Goal: Information Seeking & Learning: Check status

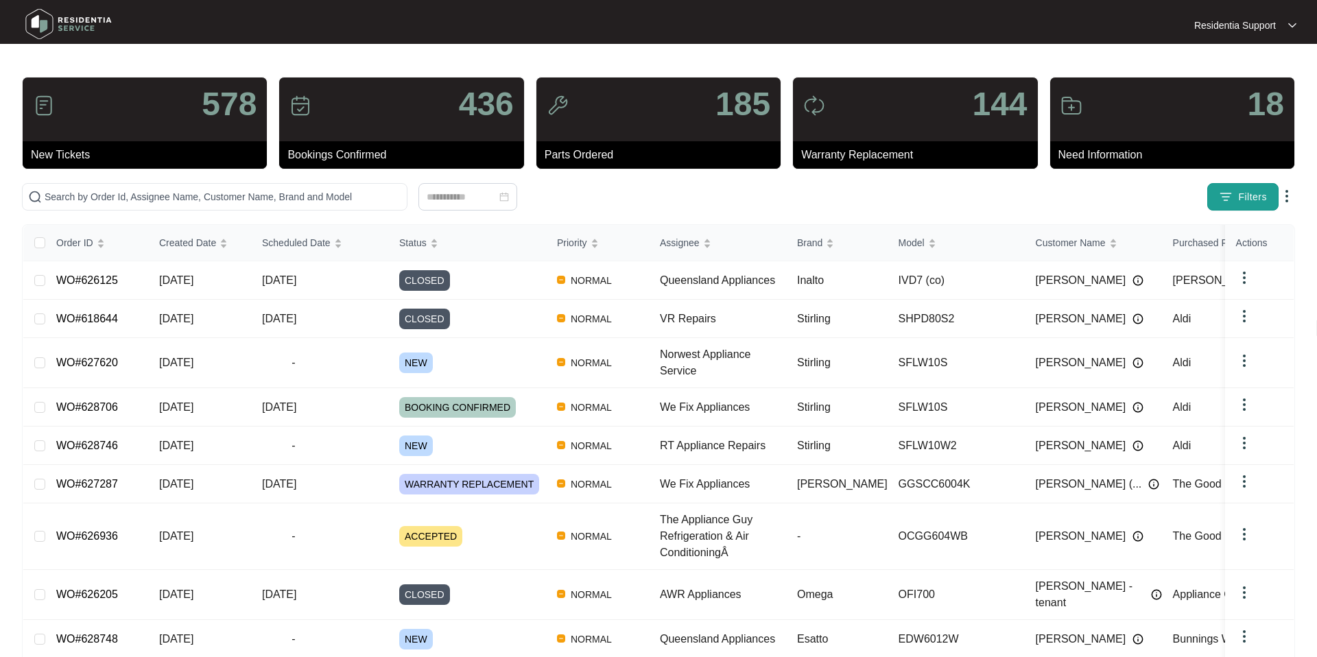
click at [1248, 198] on span "Filters" at bounding box center [1252, 197] width 29 height 14
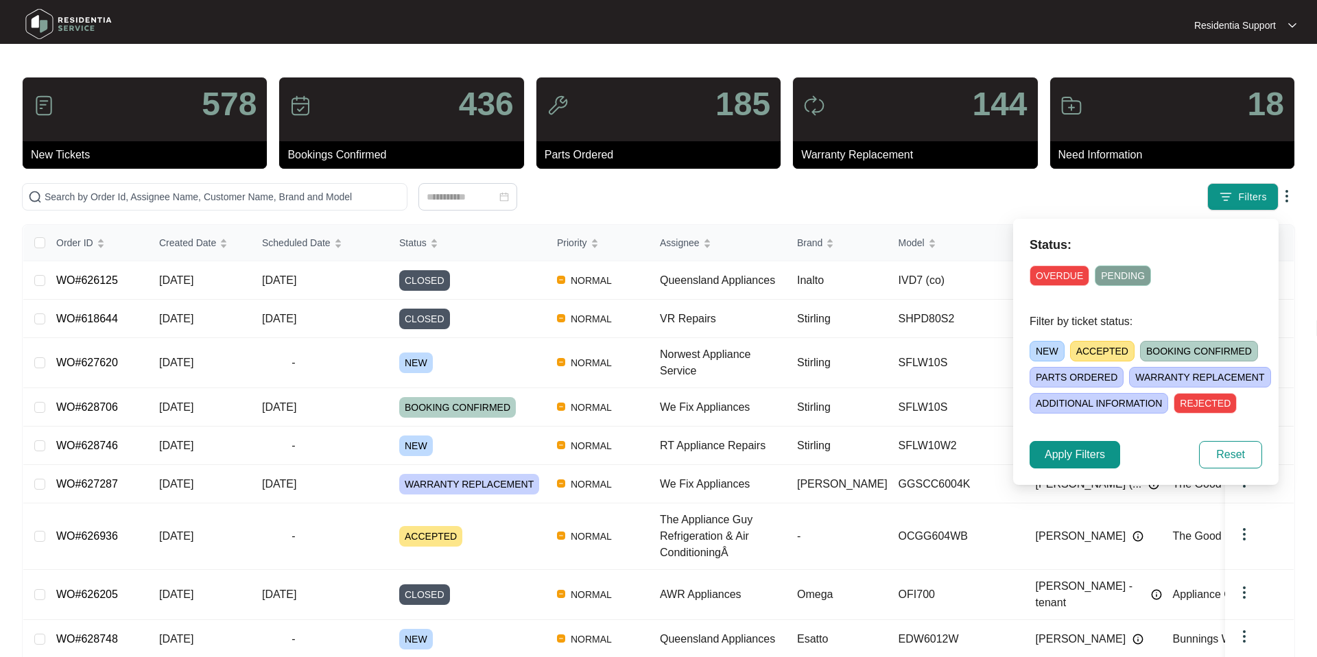
click at [1036, 346] on span "NEW" at bounding box center [1047, 351] width 35 height 21
click at [1099, 455] on span "Apply Filters" at bounding box center [1075, 455] width 60 height 16
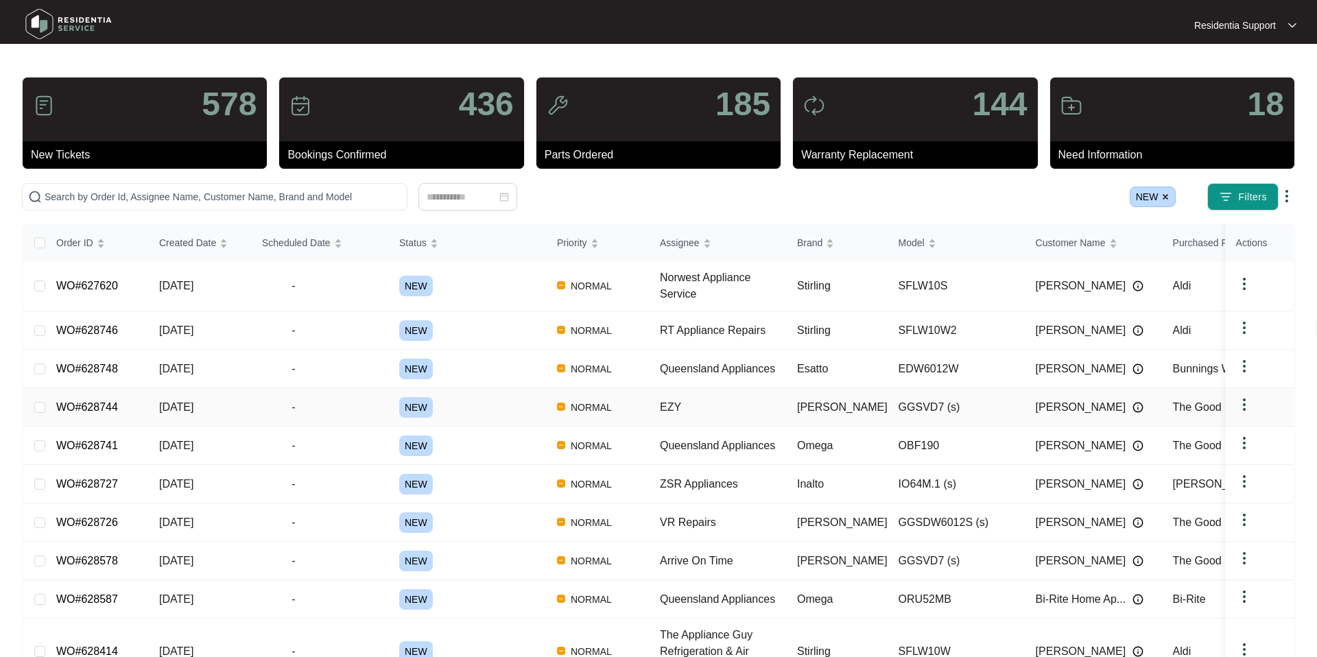
scroll to position [89, 0]
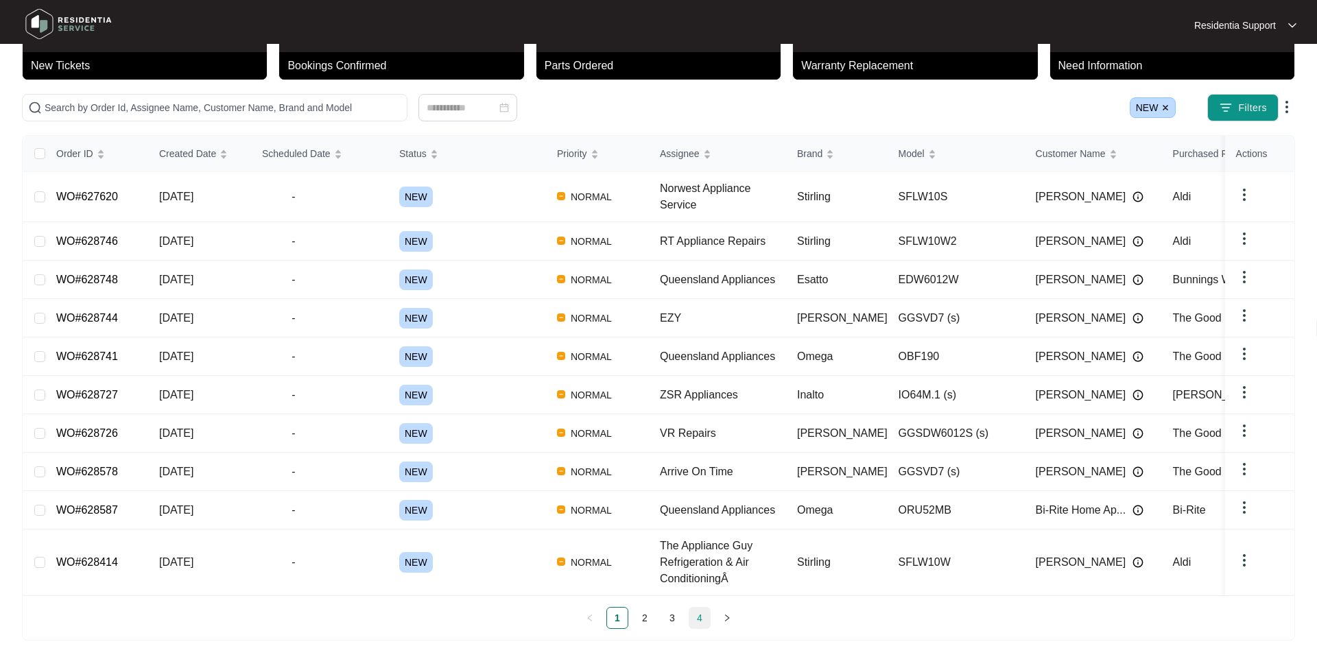
click at [706, 612] on link "4" at bounding box center [699, 618] width 21 height 21
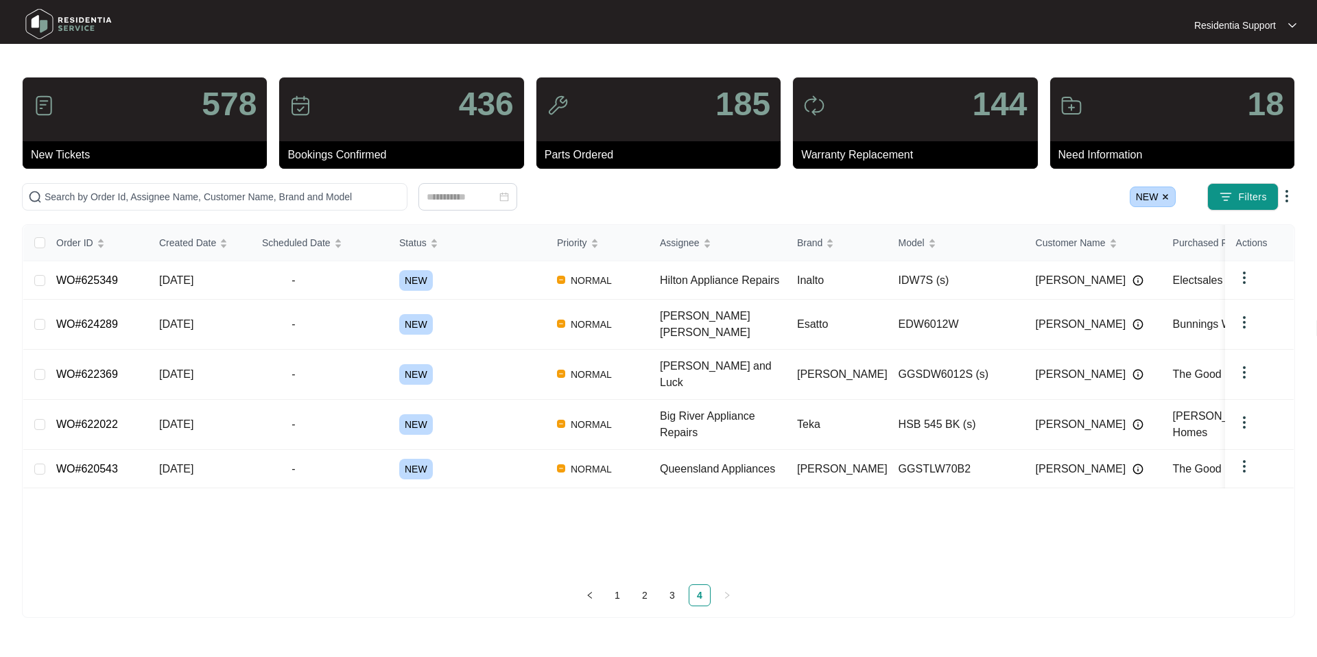
scroll to position [0, 0]
click at [624, 591] on link "1" at bounding box center [617, 595] width 21 height 21
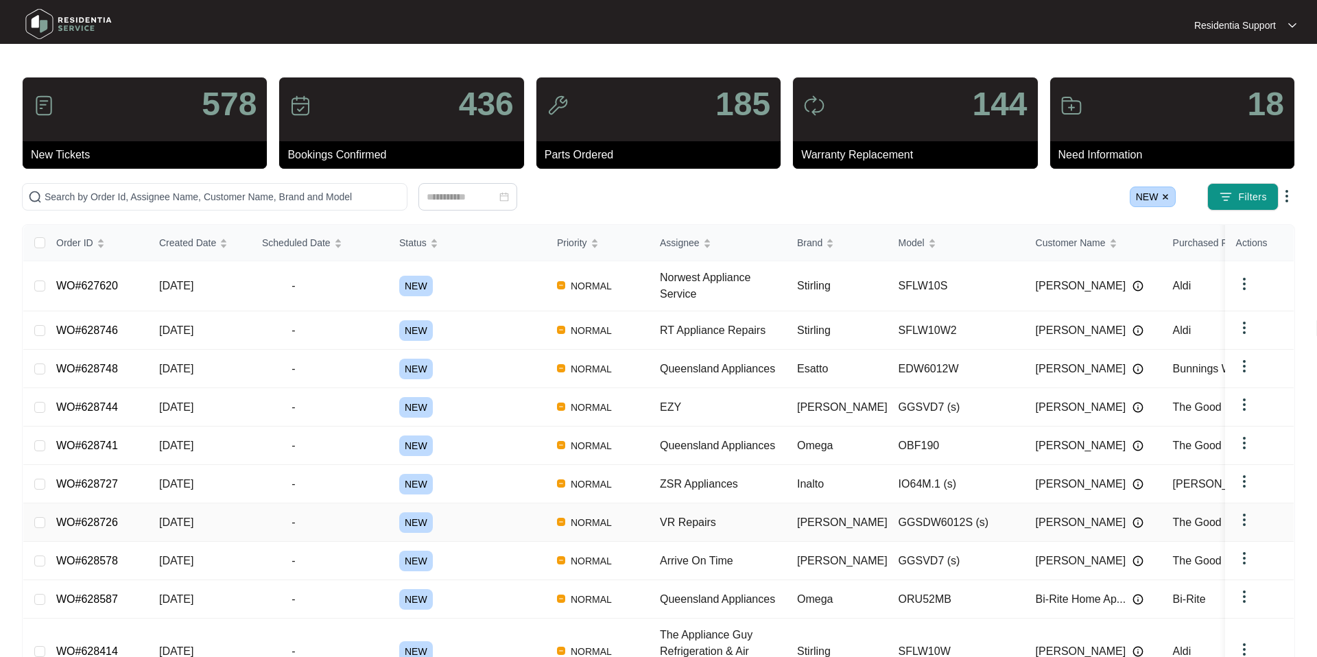
scroll to position [89, 0]
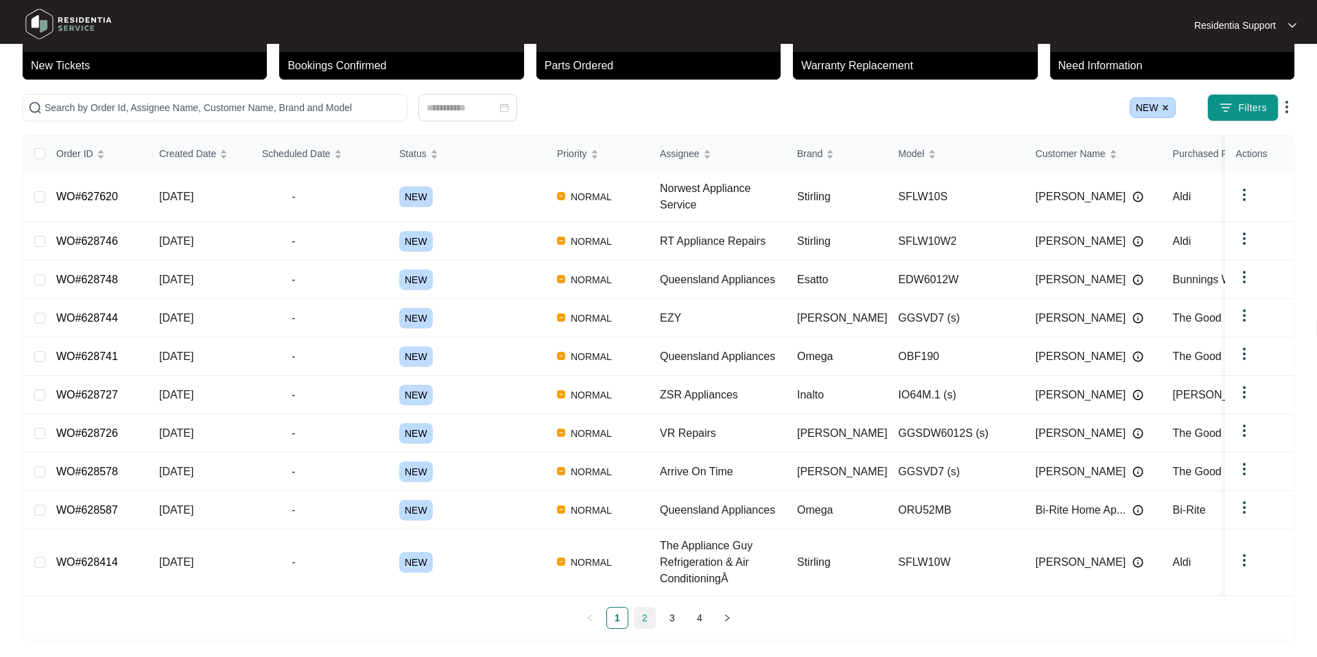
click at [637, 608] on link "2" at bounding box center [644, 618] width 21 height 21
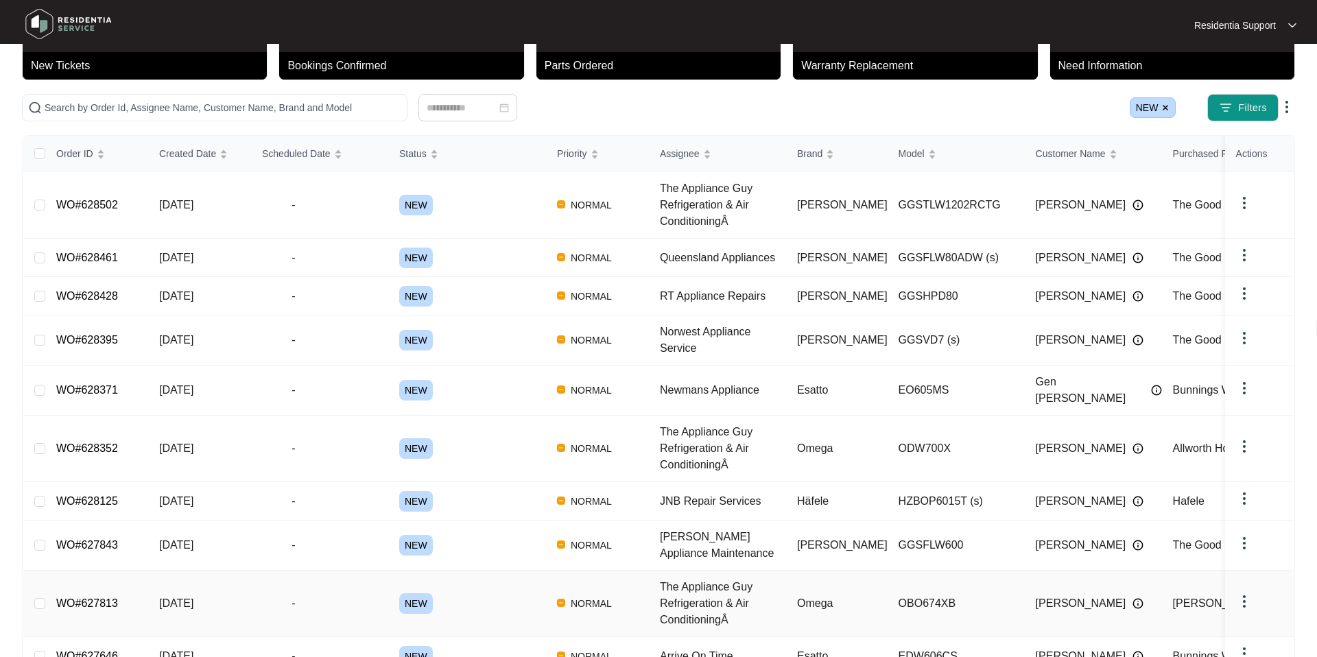
scroll to position [159, 0]
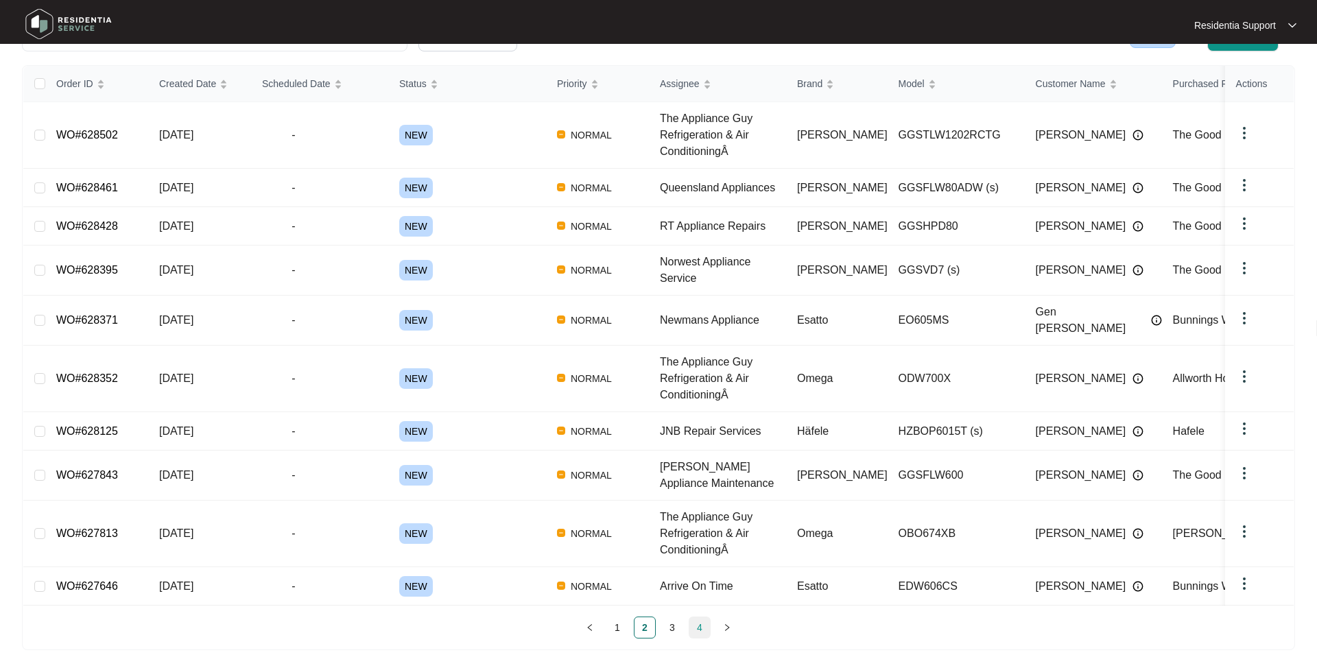
click at [702, 617] on link "4" at bounding box center [699, 627] width 21 height 21
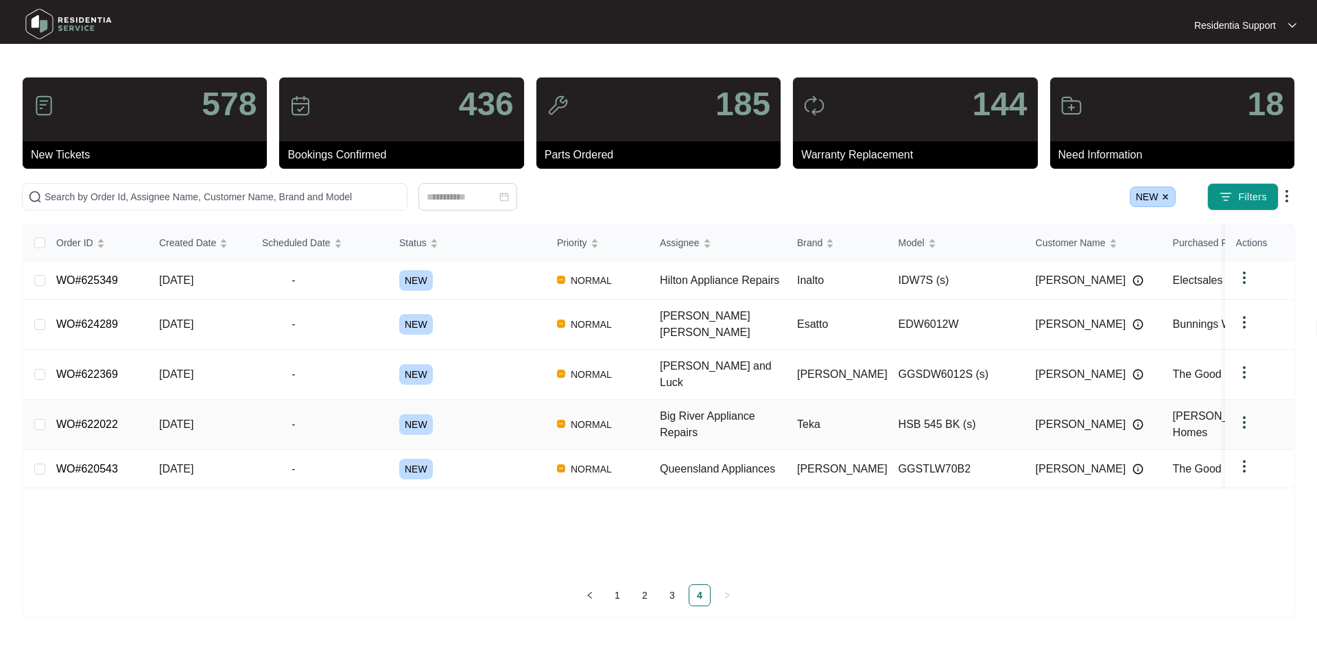
scroll to position [0, 0]
click at [1165, 197] on img at bounding box center [1165, 197] width 8 height 8
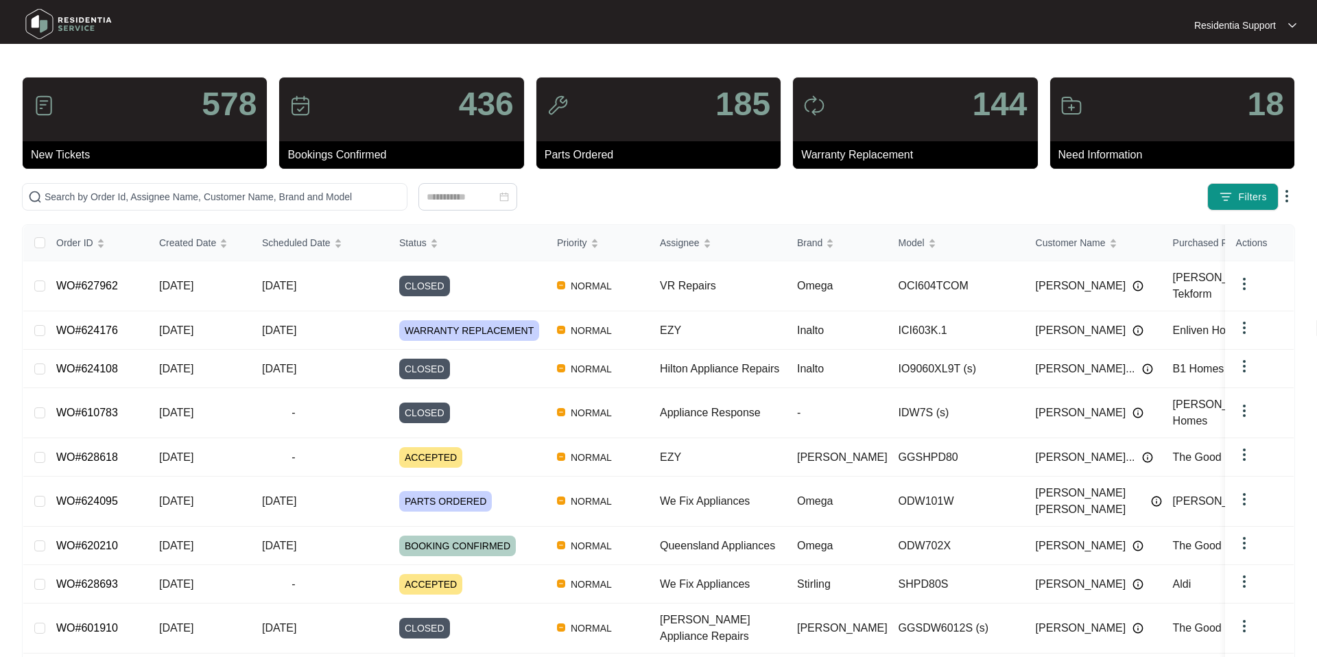
click at [617, 191] on div at bounding box center [468, 196] width 892 height 27
drag, startPoint x: 546, startPoint y: 160, endPoint x: 650, endPoint y: 160, distance: 103.6
click at [650, 159] on p "Parts Ordered" at bounding box center [663, 155] width 236 height 16
click at [609, 192] on div at bounding box center [468, 196] width 892 height 27
click at [51, 155] on p "New Tickets" at bounding box center [149, 155] width 236 height 16
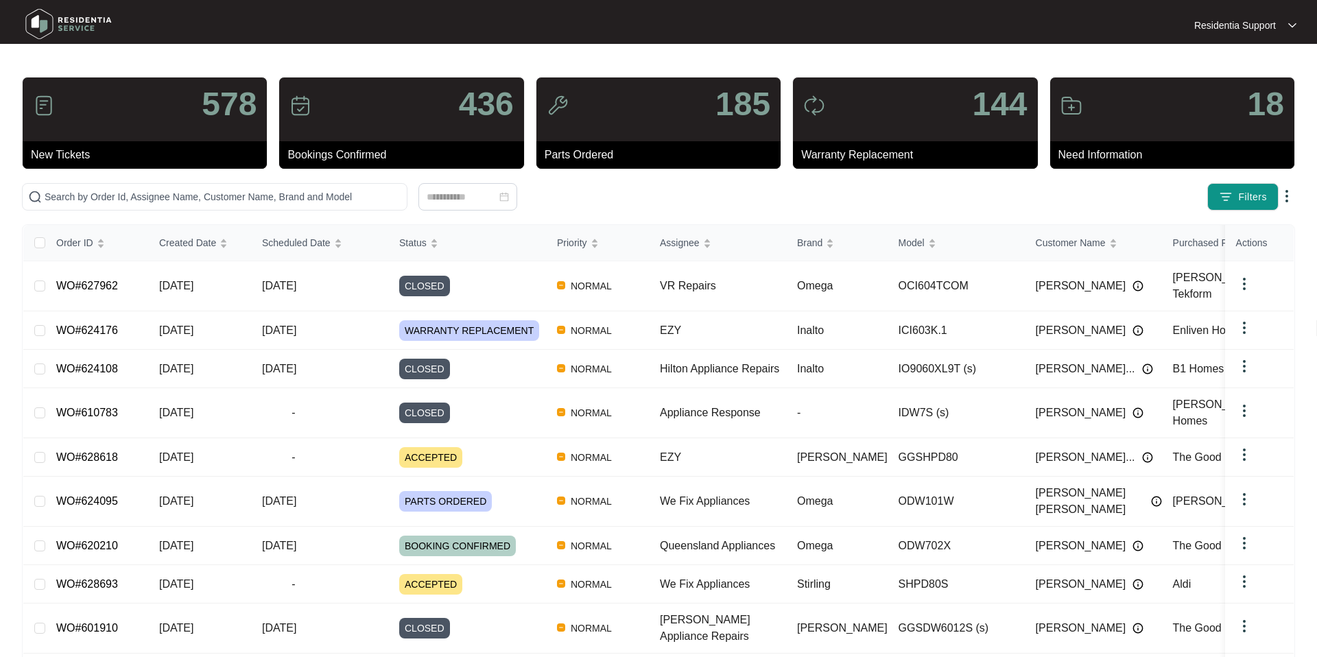
click at [213, 96] on p "578" at bounding box center [229, 104] width 55 height 33
drag, startPoint x: 140, startPoint y: 166, endPoint x: 13, endPoint y: 108, distance: 139.6
click at [13, 108] on main "578 New Tickets 436 Bookings Confirmed 185 Parts Ordered 144 Warranty Replaceme…" at bounding box center [658, 393] width 1317 height 787
click at [870, 202] on div "Filters" at bounding box center [1033, 196] width 524 height 27
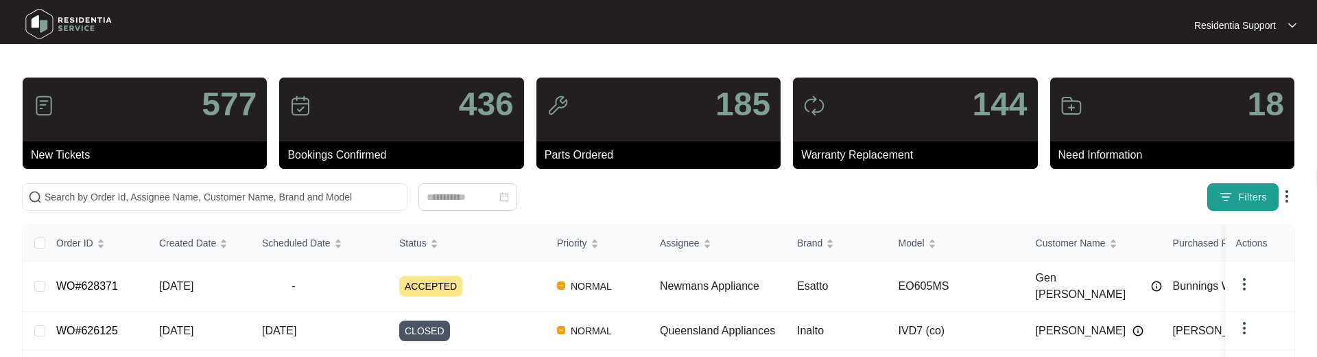
click at [1213, 187] on button "Filters" at bounding box center [1242, 196] width 71 height 27
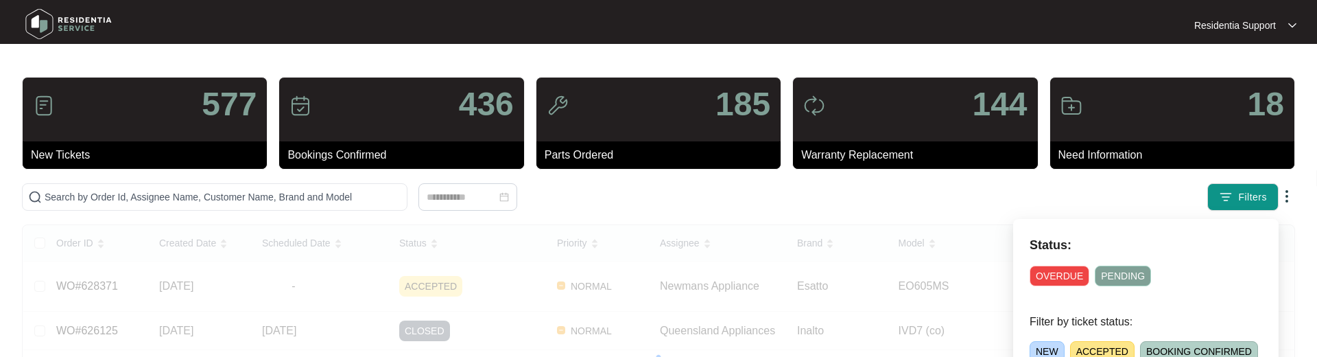
click at [1038, 345] on span "NEW" at bounding box center [1047, 351] width 35 height 21
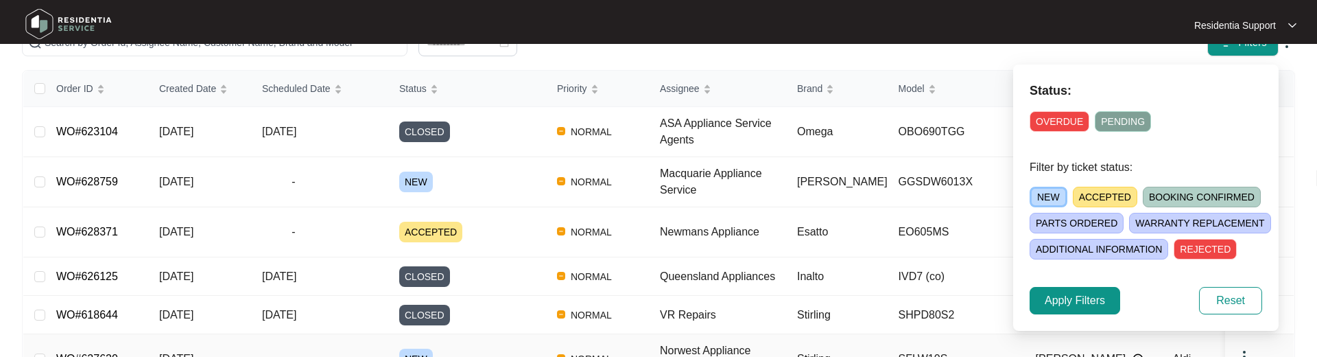
scroll to position [193, 0]
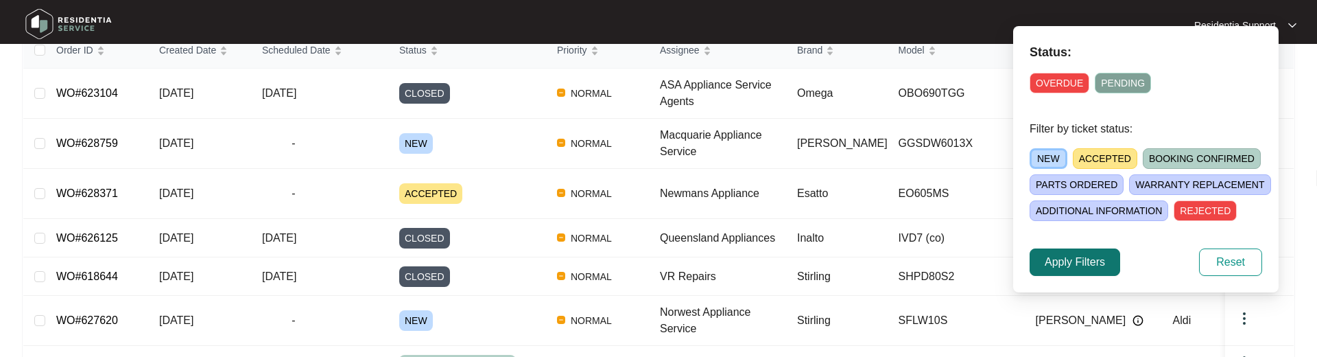
click at [1071, 267] on span "Apply Filters" at bounding box center [1075, 262] width 60 height 16
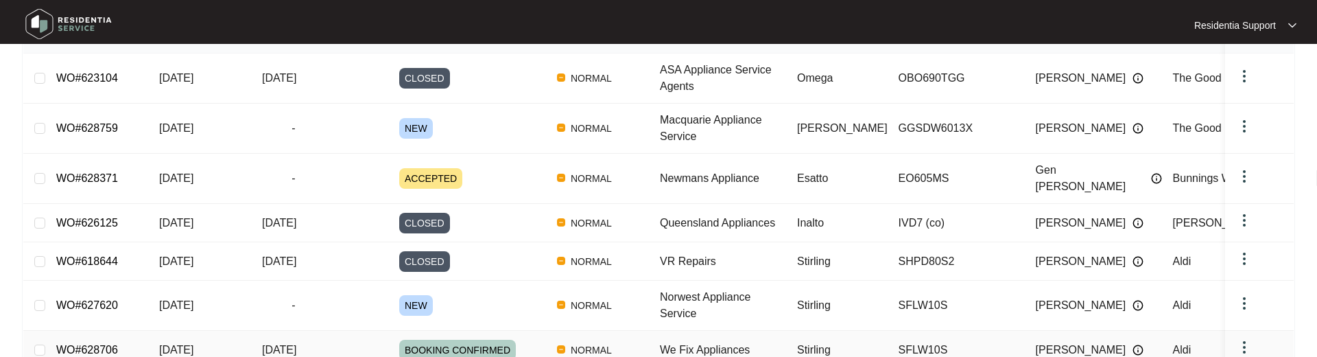
scroll to position [0, 0]
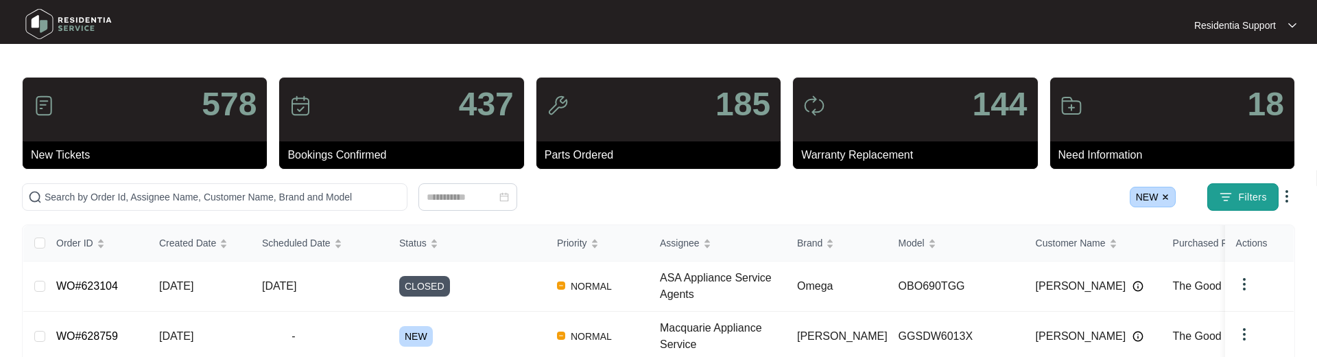
click at [1229, 195] on img "button" at bounding box center [1226, 197] width 14 height 14
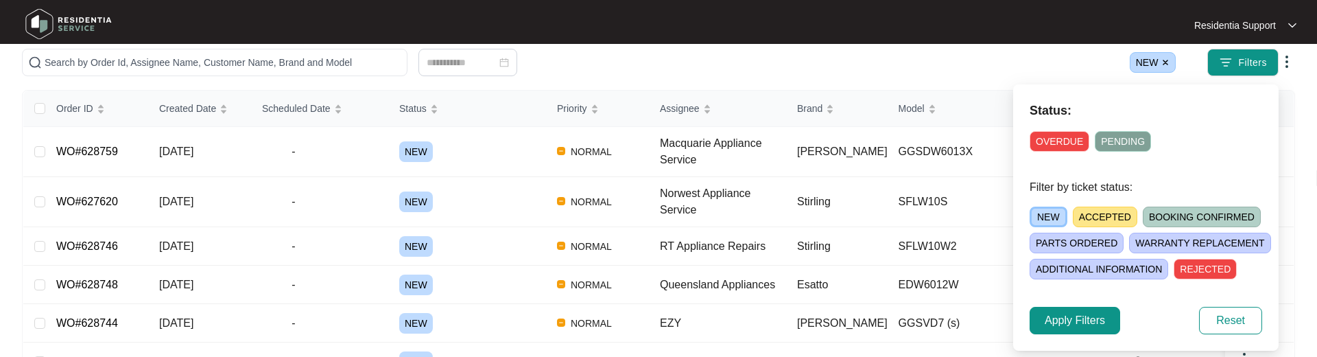
scroll to position [143, 0]
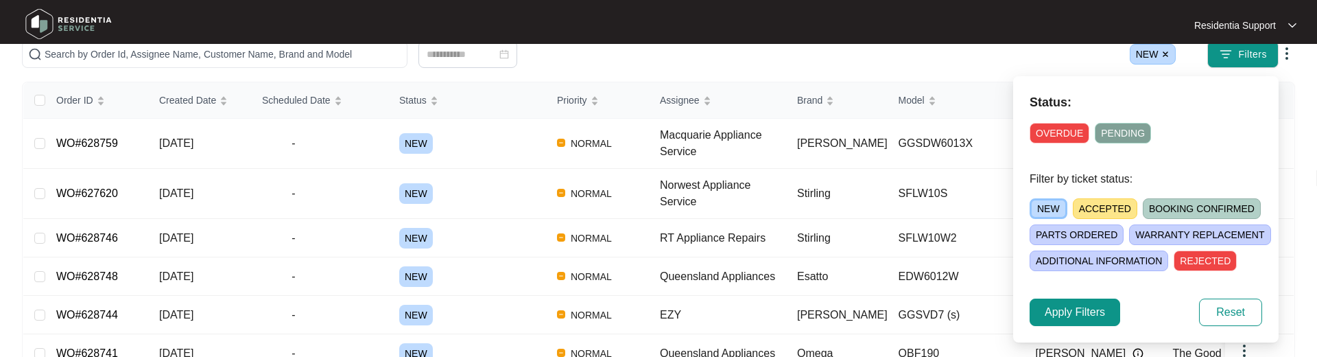
click at [1051, 210] on span "NEW" at bounding box center [1049, 208] width 38 height 21
click at [1090, 206] on span "ACCEPTED" at bounding box center [1102, 208] width 64 height 21
click at [1072, 318] on span "Apply Filters" at bounding box center [1075, 312] width 60 height 16
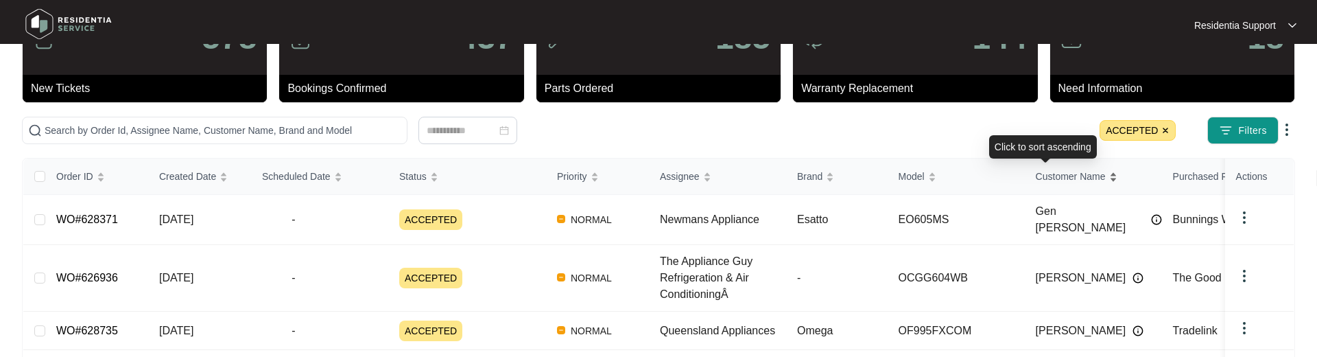
scroll to position [61, 0]
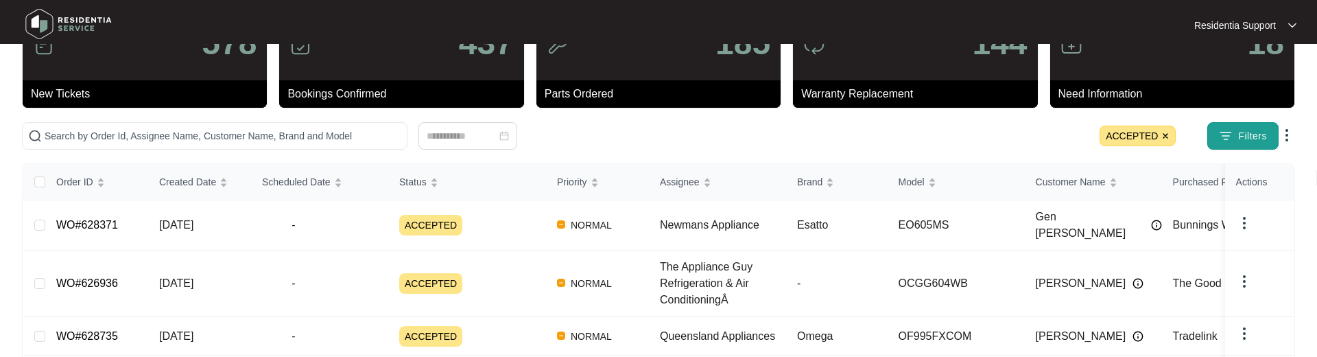
click at [1222, 136] on img "button" at bounding box center [1226, 136] width 14 height 14
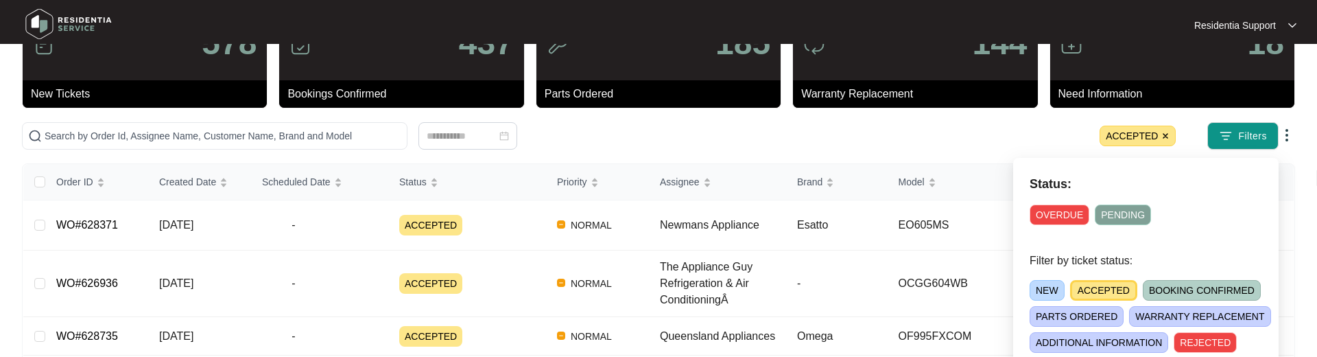
click at [1056, 289] on span "NEW" at bounding box center [1047, 290] width 35 height 21
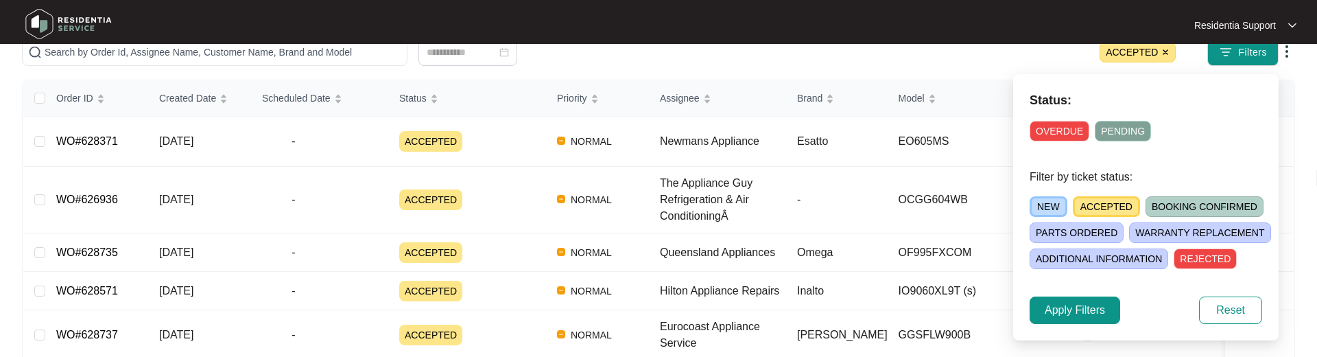
scroll to position [145, 0]
click at [1119, 204] on span "ACCEPTED" at bounding box center [1106, 205] width 67 height 21
click at [1069, 308] on span "Apply Filters" at bounding box center [1075, 309] width 60 height 16
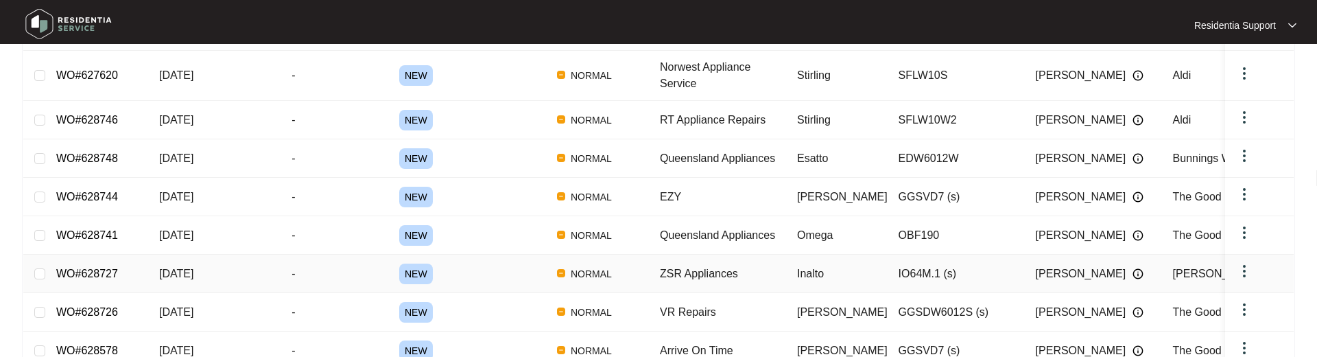
scroll to position [0, 0]
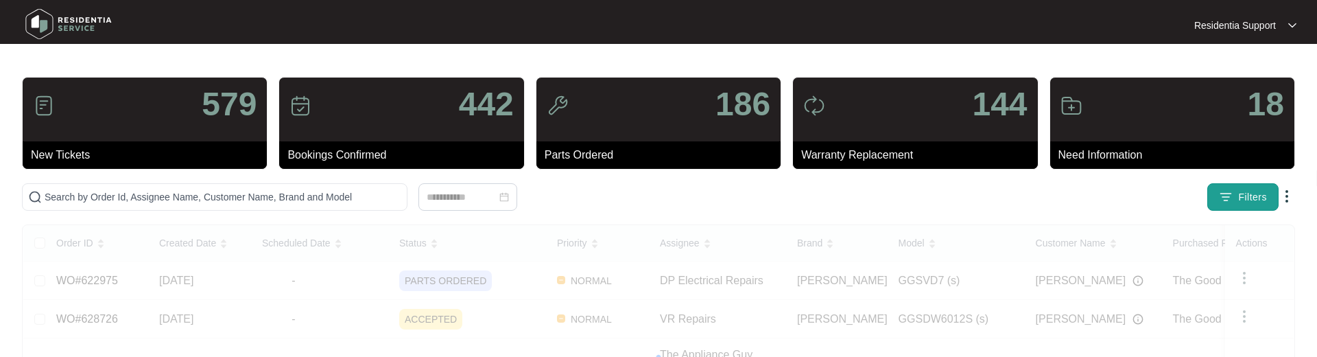
click at [1227, 198] on img "button" at bounding box center [1226, 197] width 14 height 14
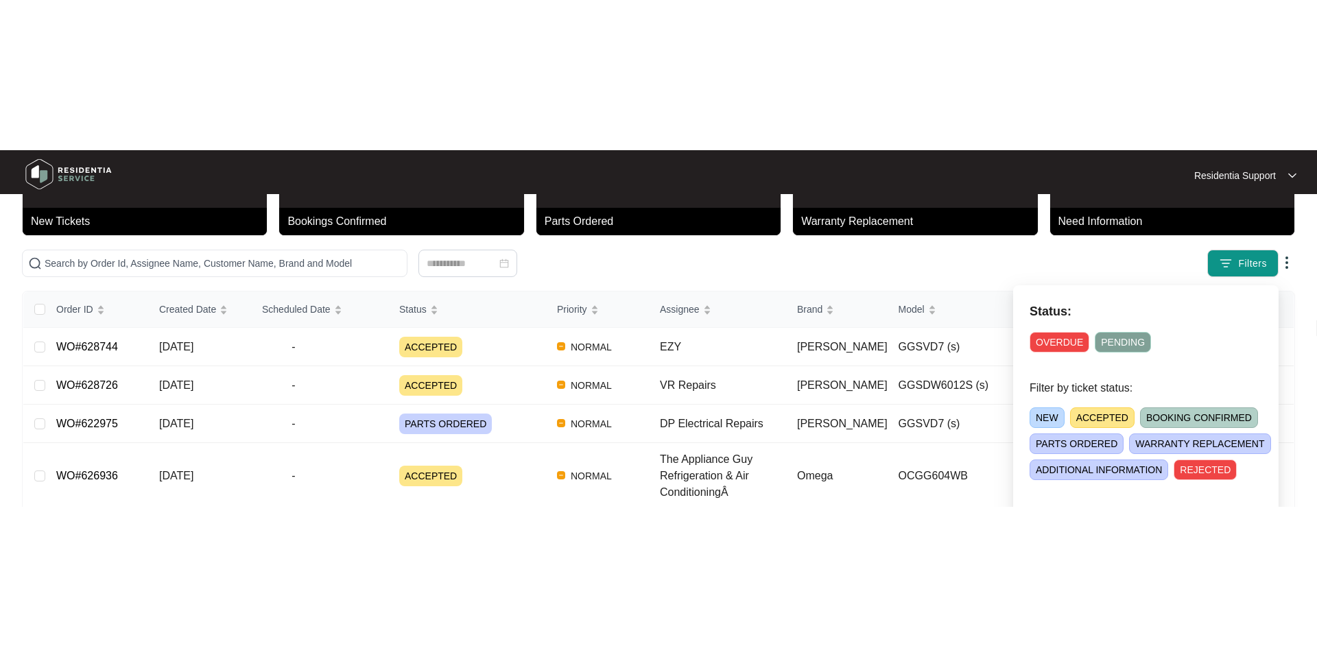
scroll to position [74, 0]
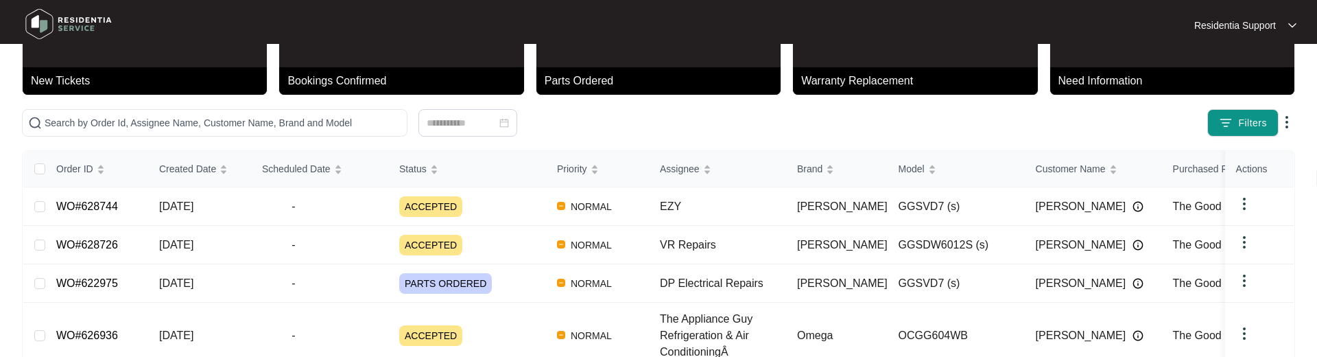
click at [1130, 112] on div "Filters" at bounding box center [1033, 122] width 524 height 27
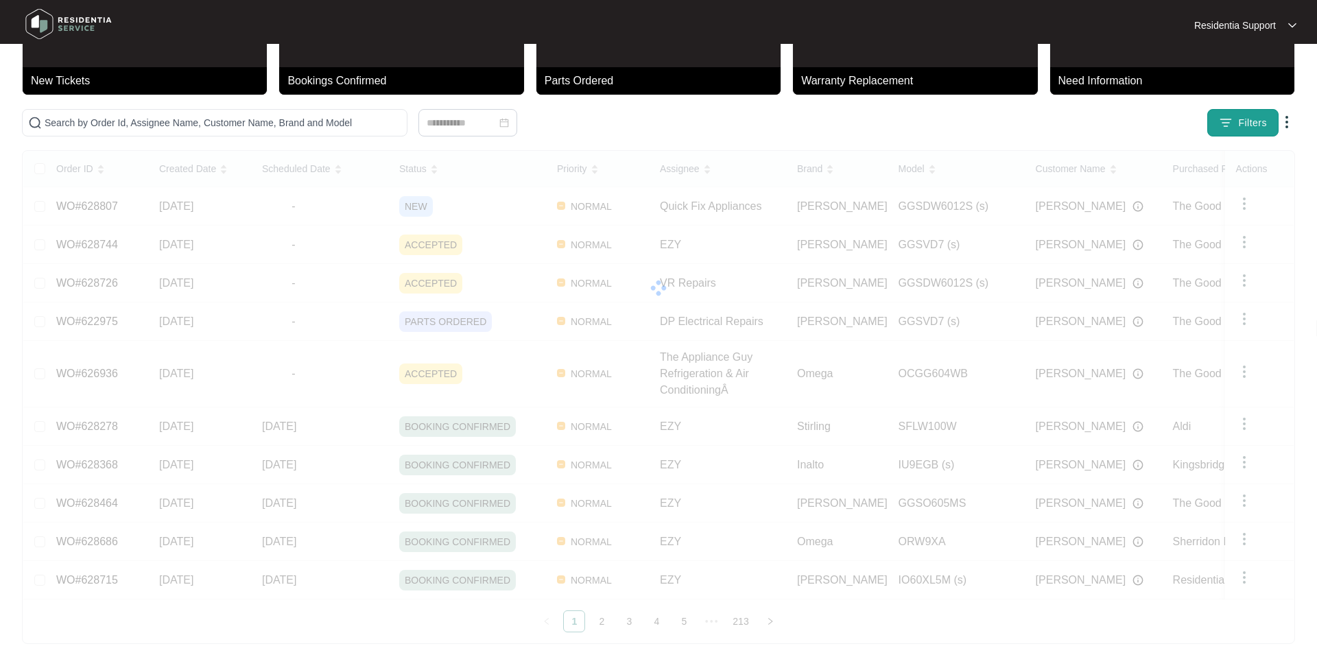
click at [1239, 121] on span "Filters" at bounding box center [1252, 123] width 29 height 14
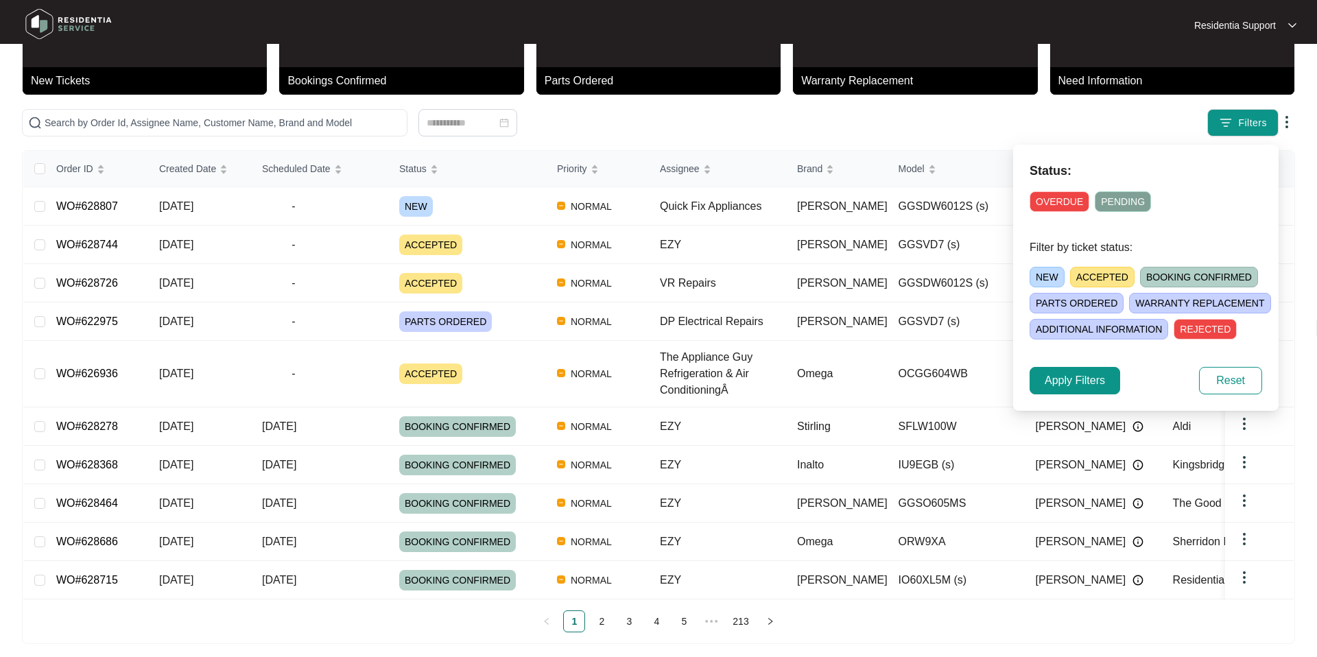
click at [1052, 283] on span "NEW" at bounding box center [1047, 277] width 35 height 21
click at [1072, 356] on span "Apply Filters" at bounding box center [1075, 380] width 60 height 16
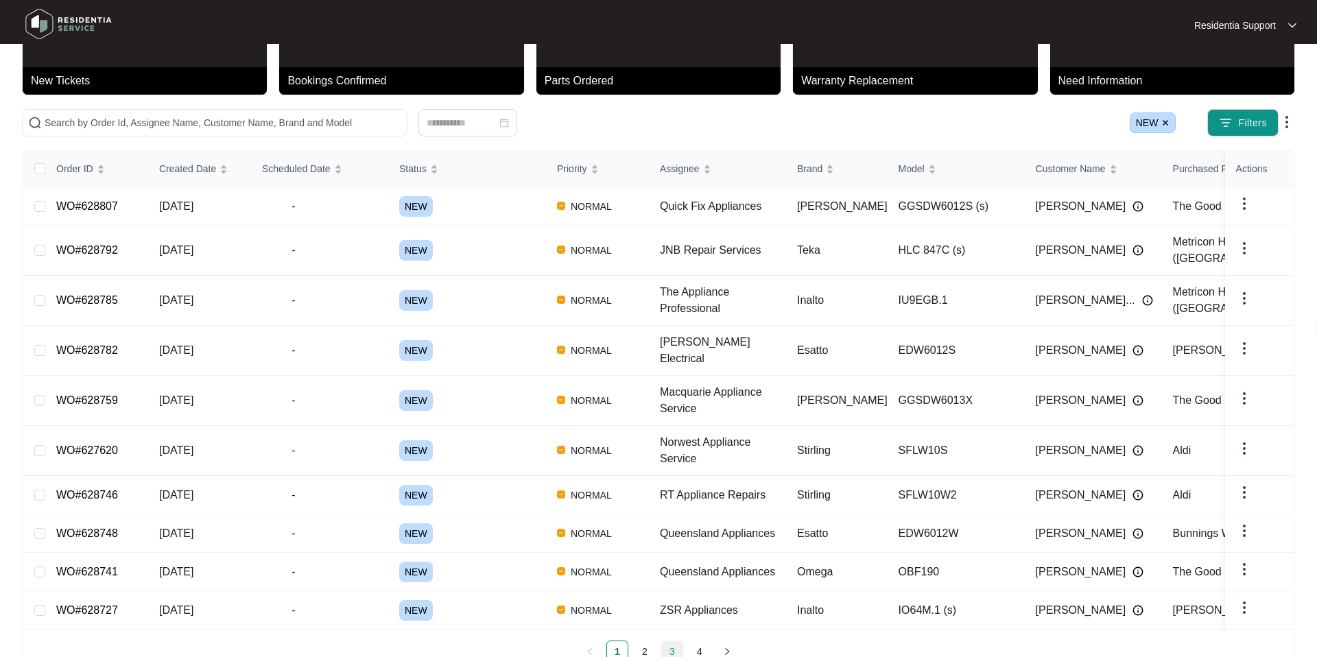
click at [676, 356] on link "3" at bounding box center [672, 651] width 21 height 21
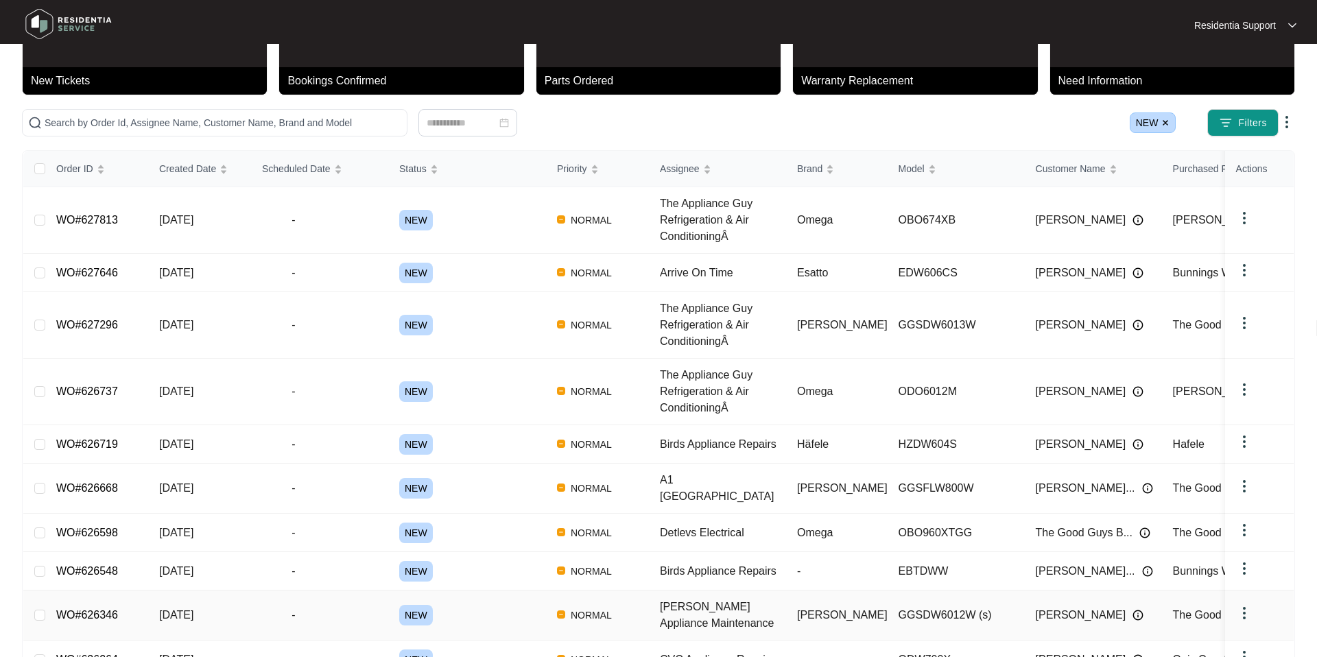
scroll to position [147, 0]
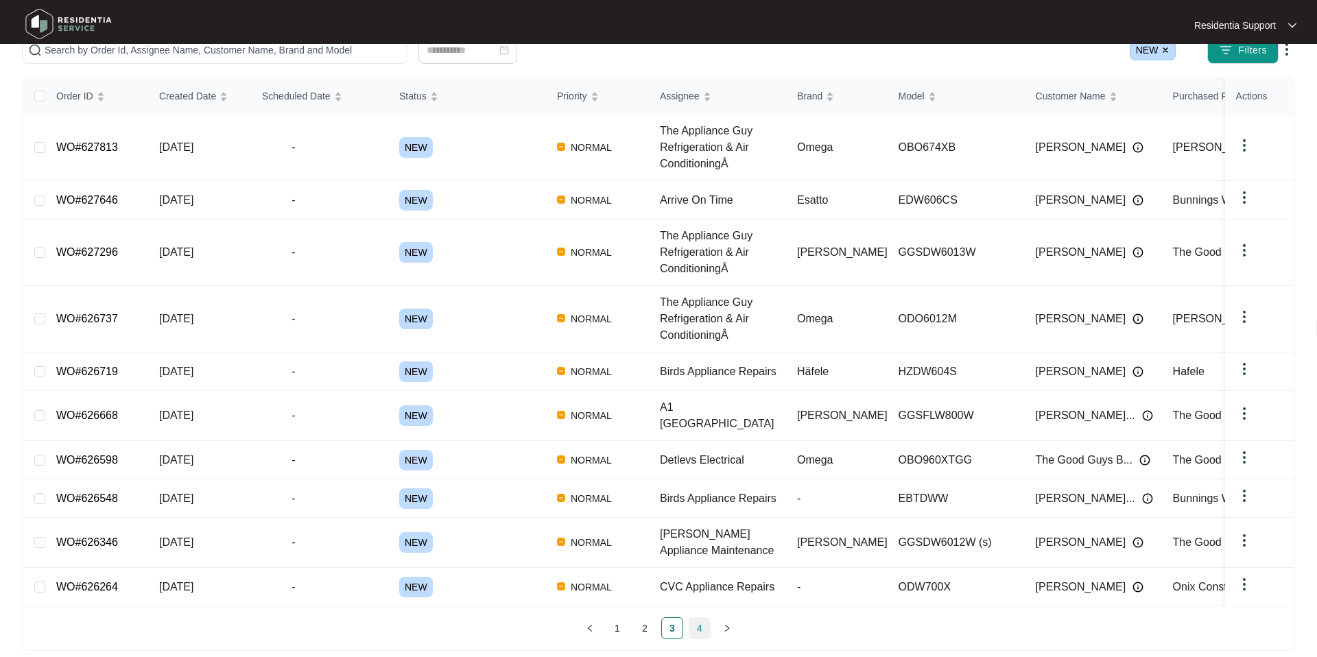
click at [698, 356] on link "4" at bounding box center [699, 628] width 21 height 21
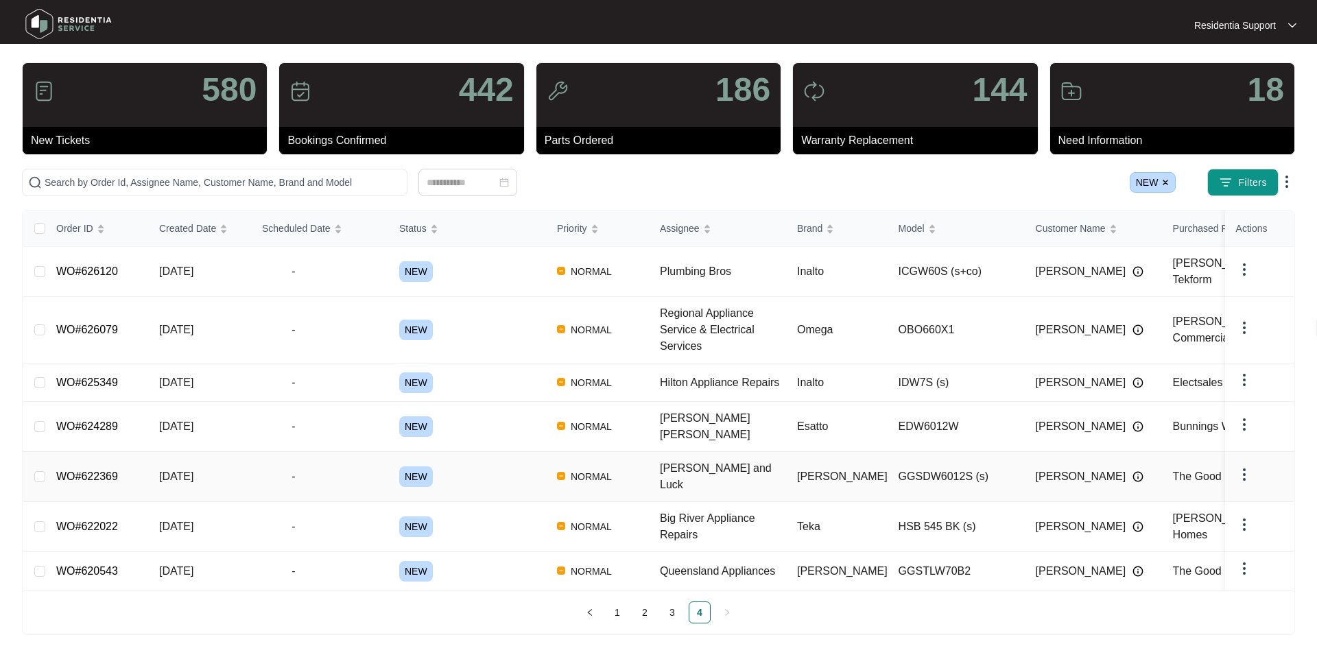
scroll to position [0, 0]
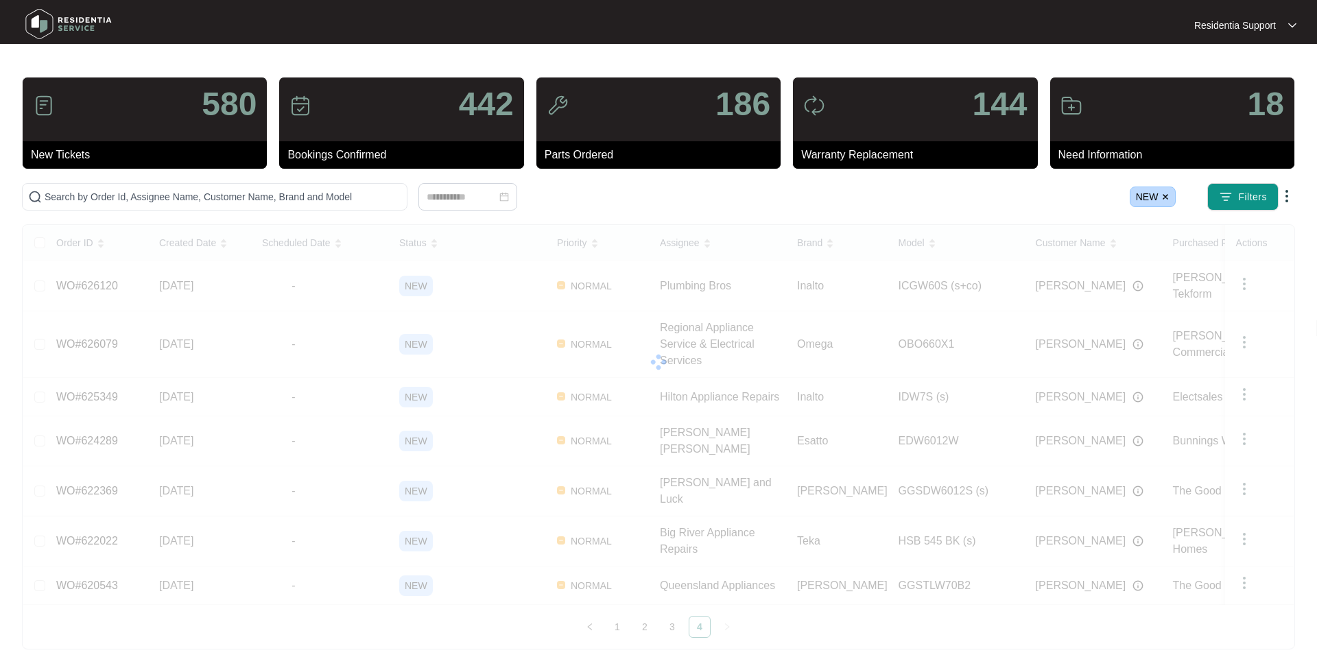
click at [914, 196] on div "NEW Filters" at bounding box center [1033, 196] width 524 height 27
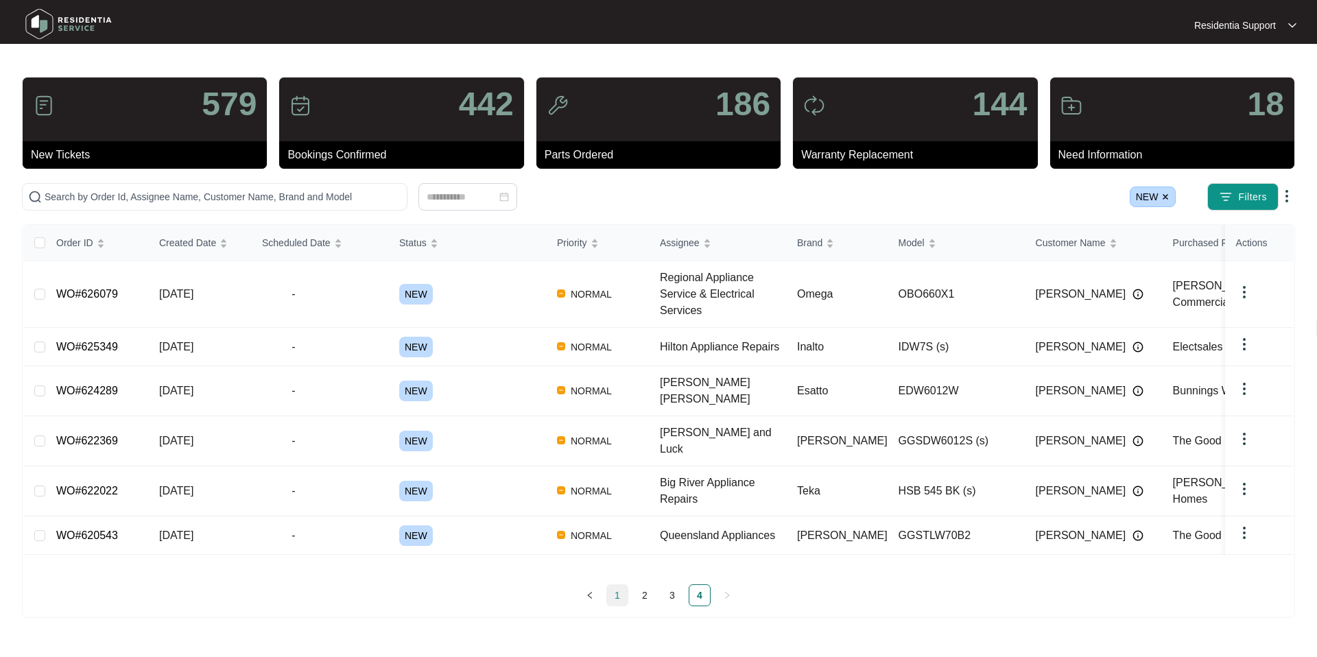
click at [617, 356] on link "1" at bounding box center [617, 595] width 21 height 21
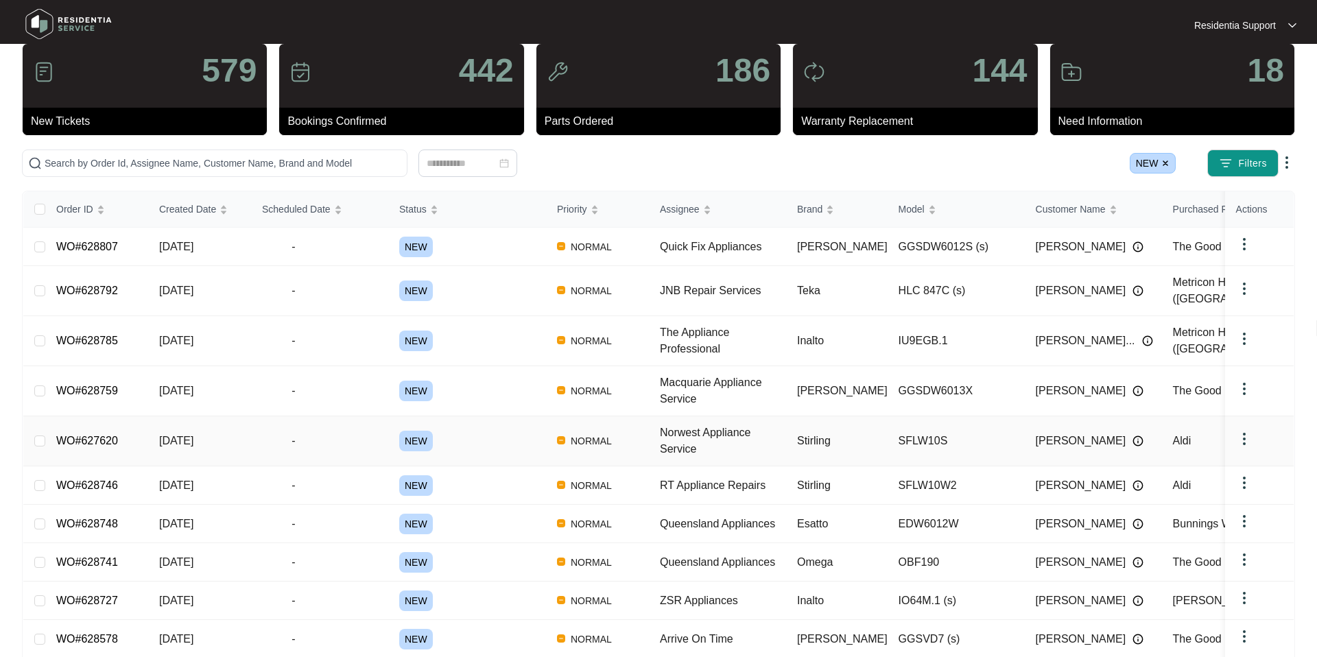
scroll to position [85, 0]
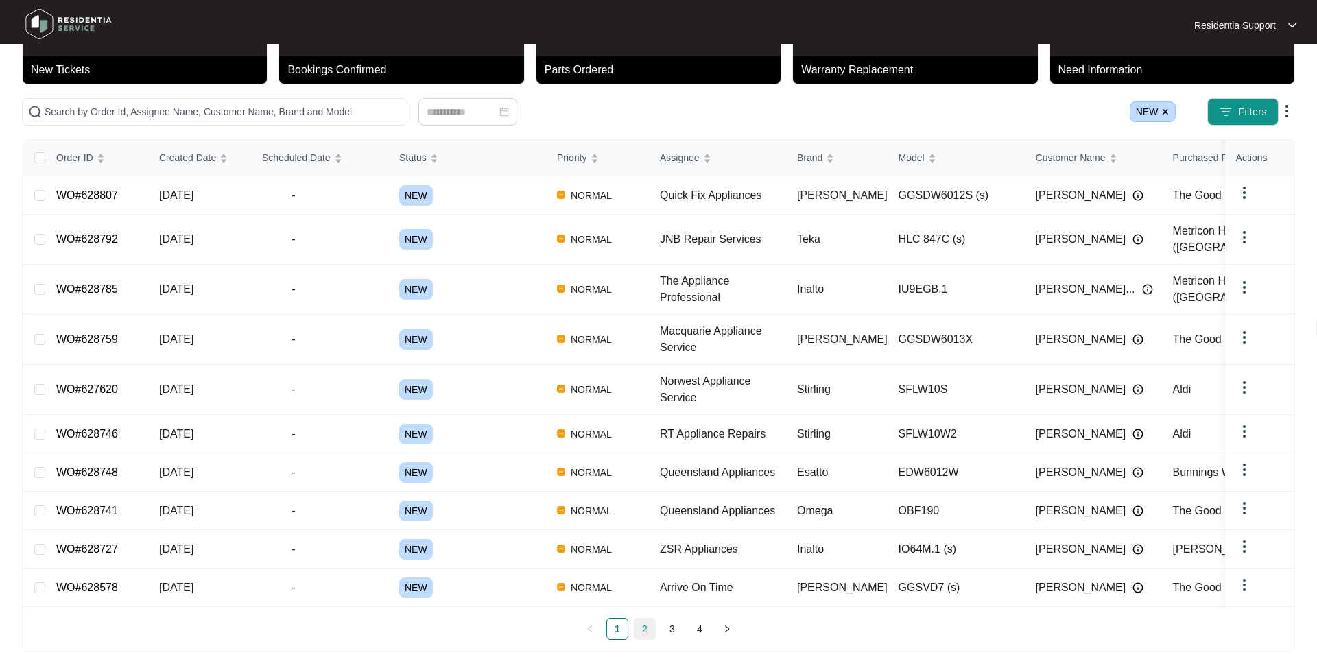
click at [649, 356] on link "2" at bounding box center [644, 629] width 21 height 21
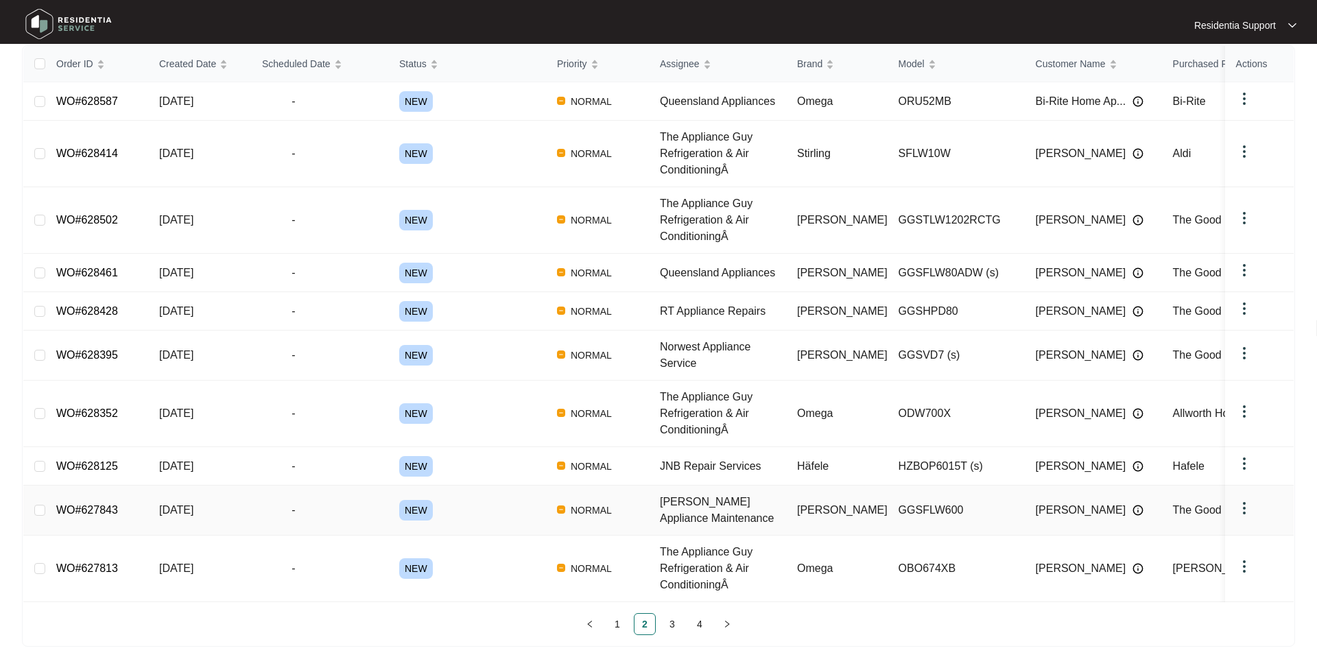
scroll to position [188, 0]
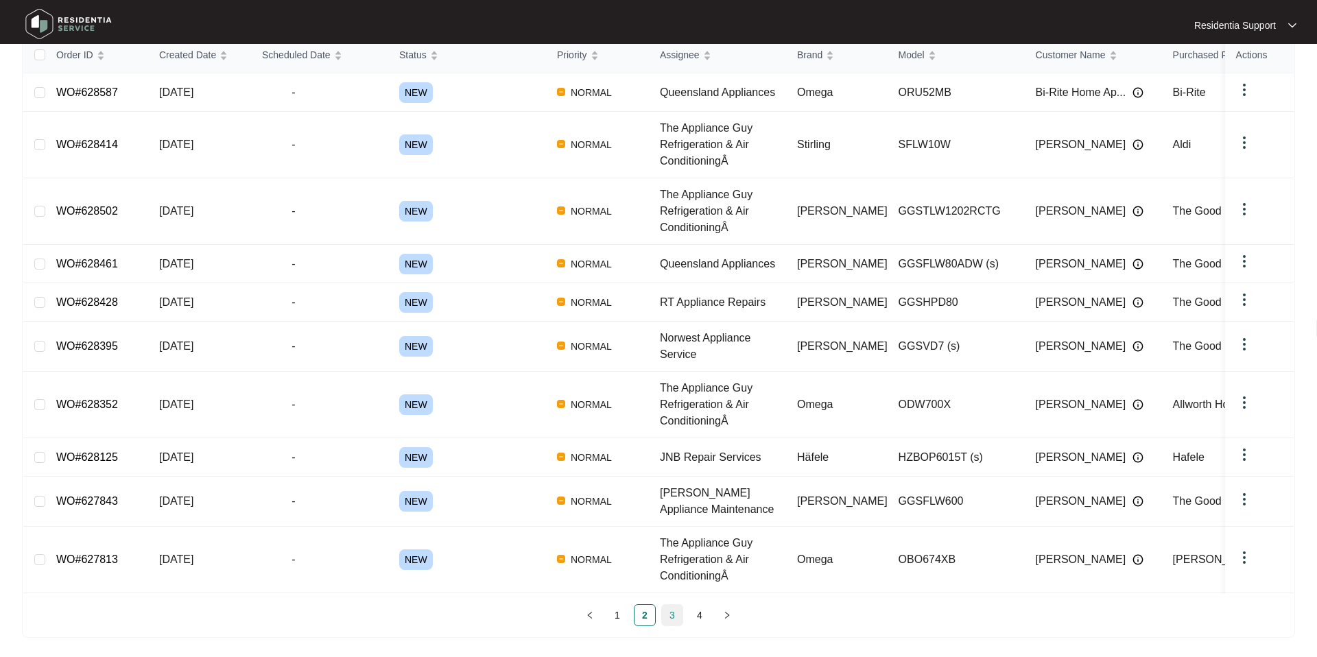
click at [674, 356] on link "3" at bounding box center [672, 615] width 21 height 21
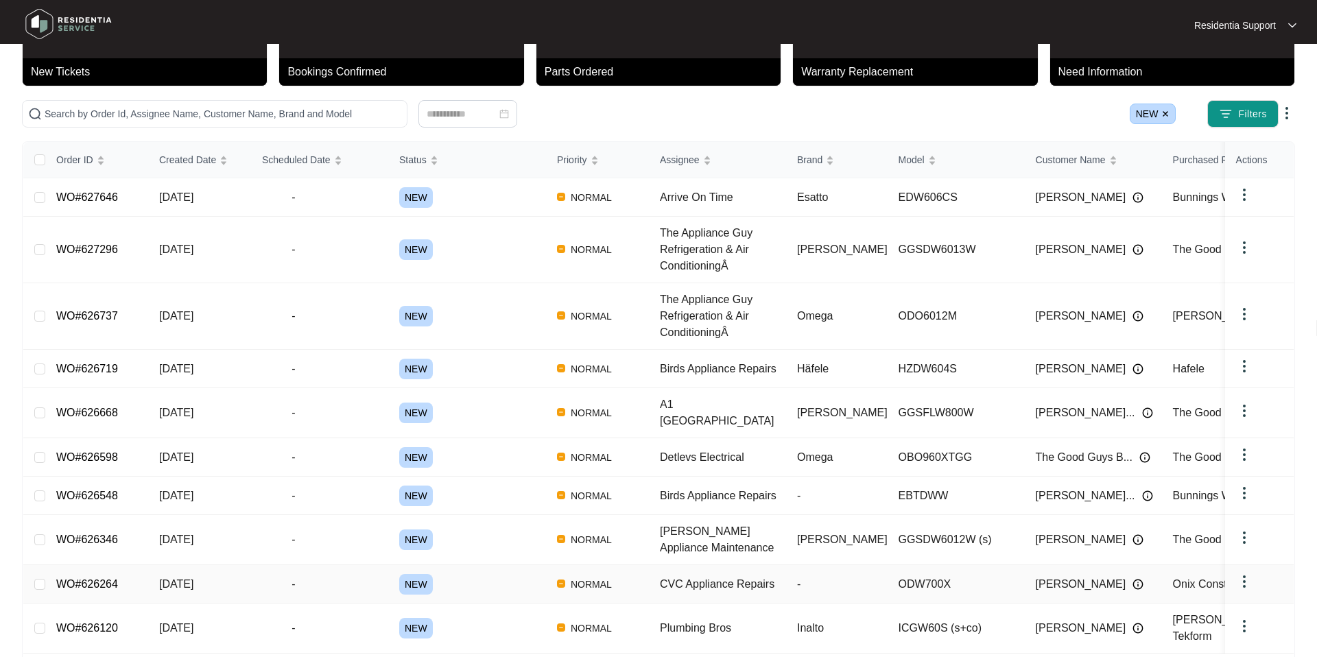
scroll to position [118, 0]
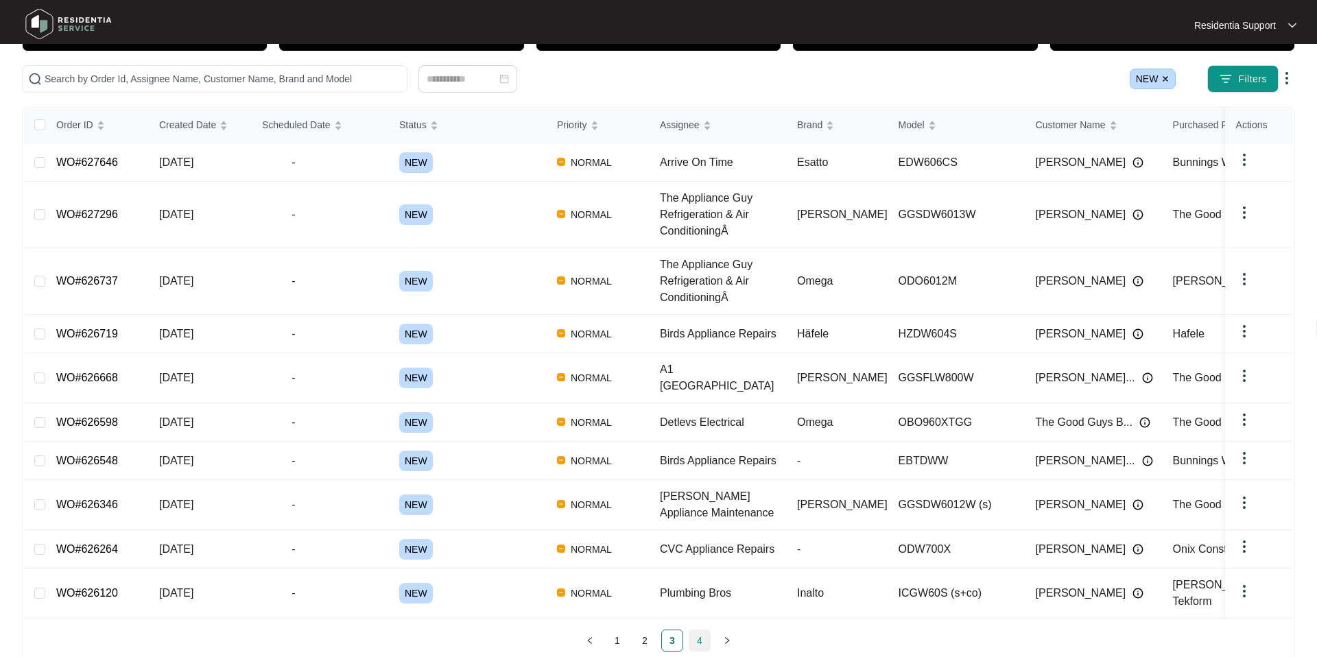
click at [698, 356] on link "4" at bounding box center [699, 640] width 21 height 21
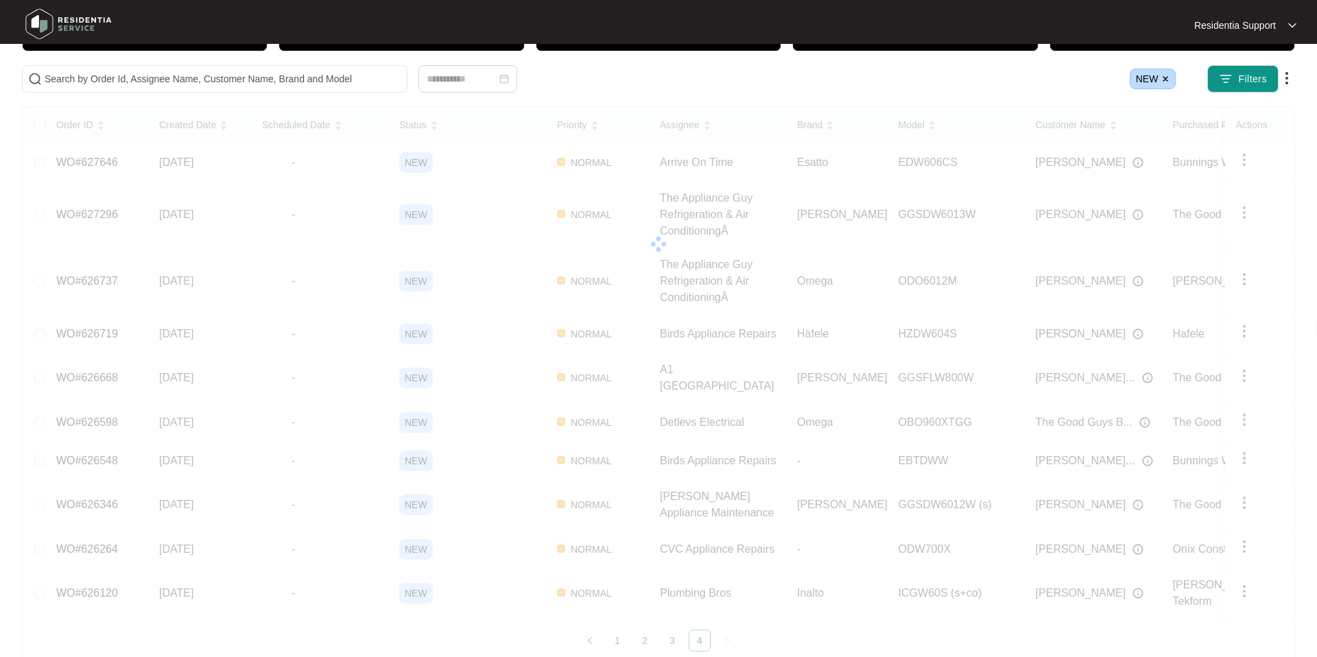
scroll to position [0, 0]
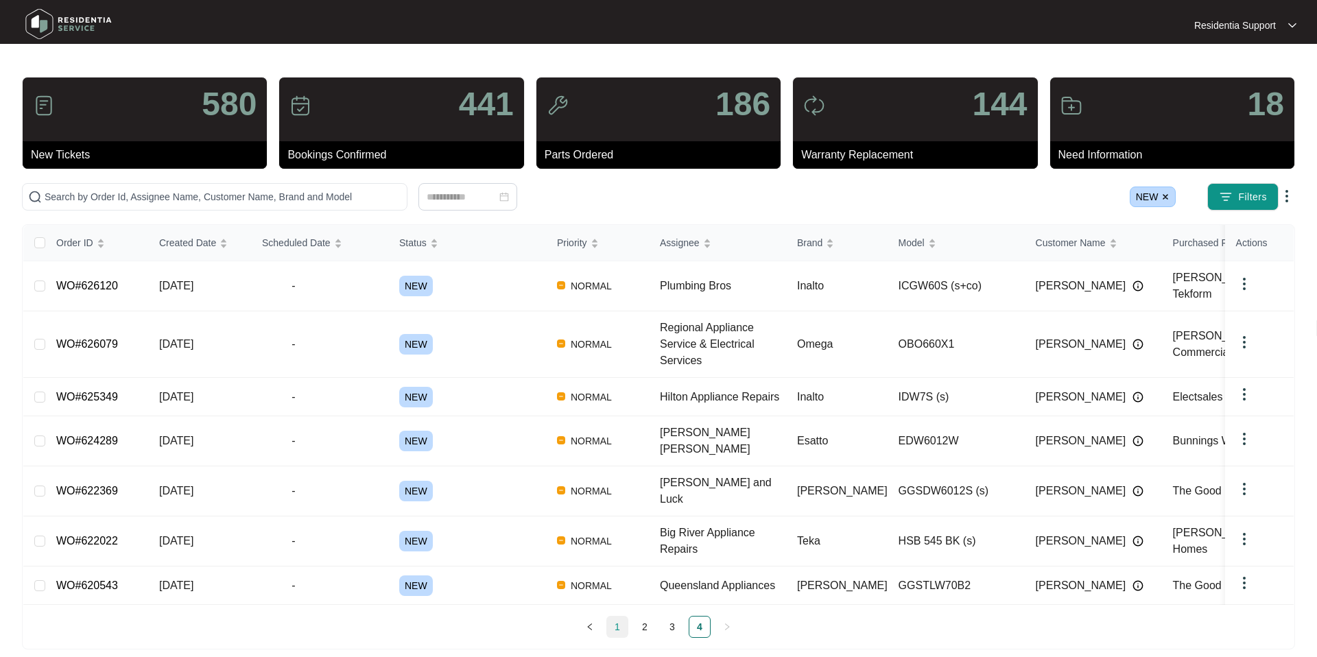
click at [621, 356] on link "1" at bounding box center [617, 627] width 21 height 21
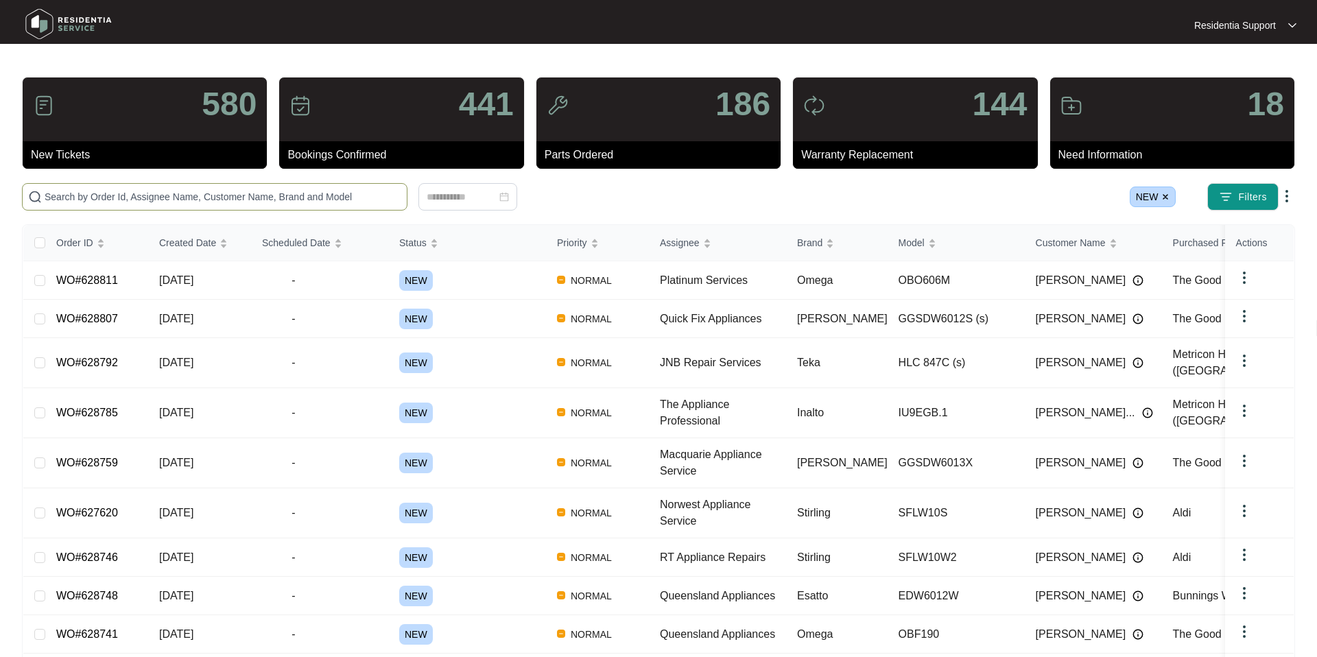
click at [149, 200] on input "text" at bounding box center [223, 196] width 357 height 15
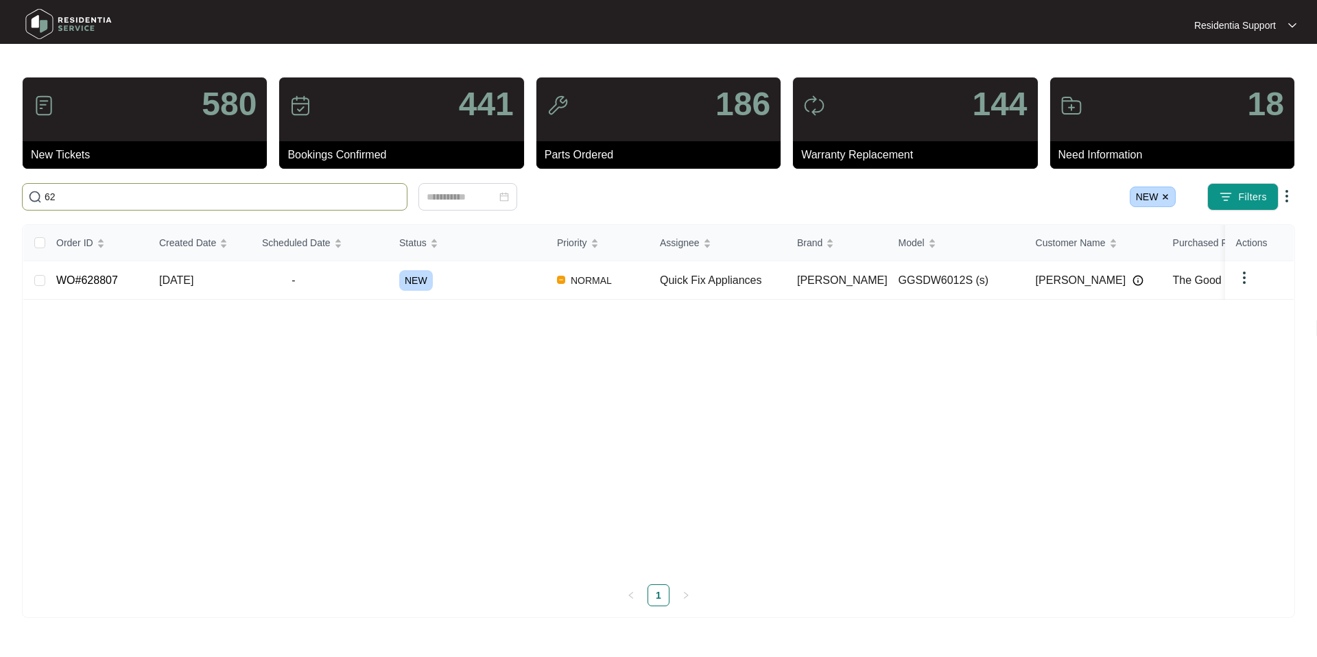
type input "6"
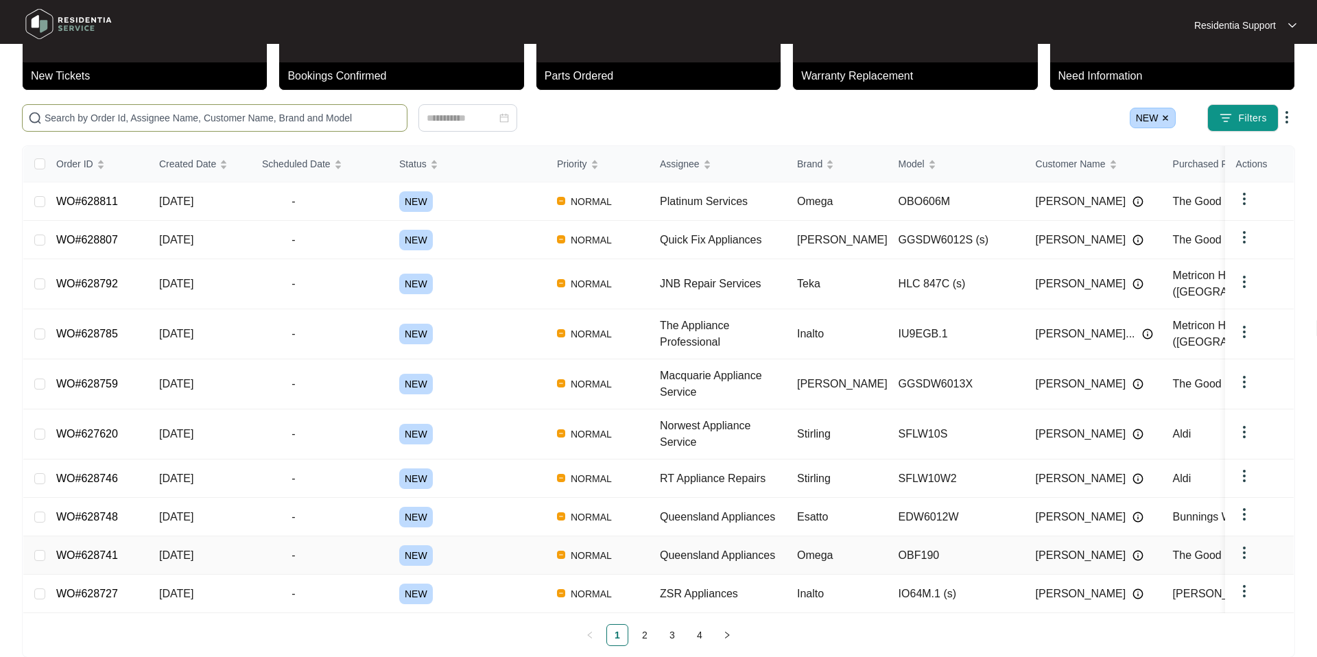
scroll to position [85, 0]
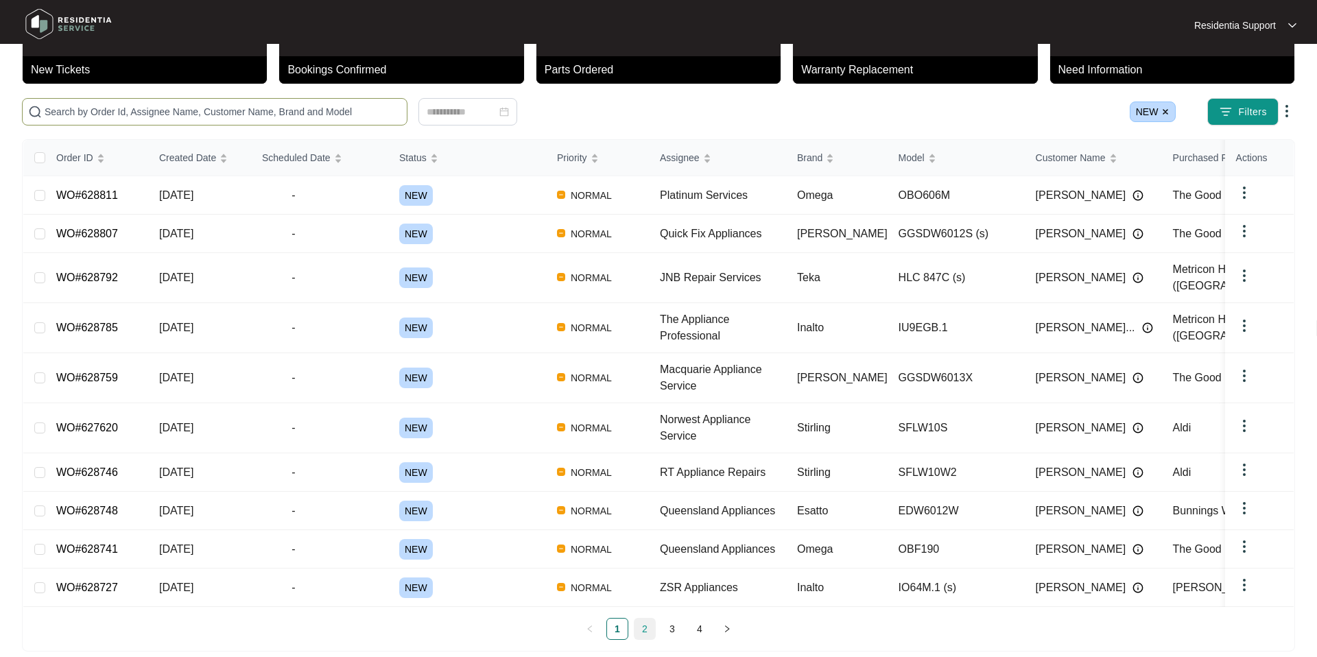
click at [647, 356] on link "2" at bounding box center [644, 629] width 21 height 21
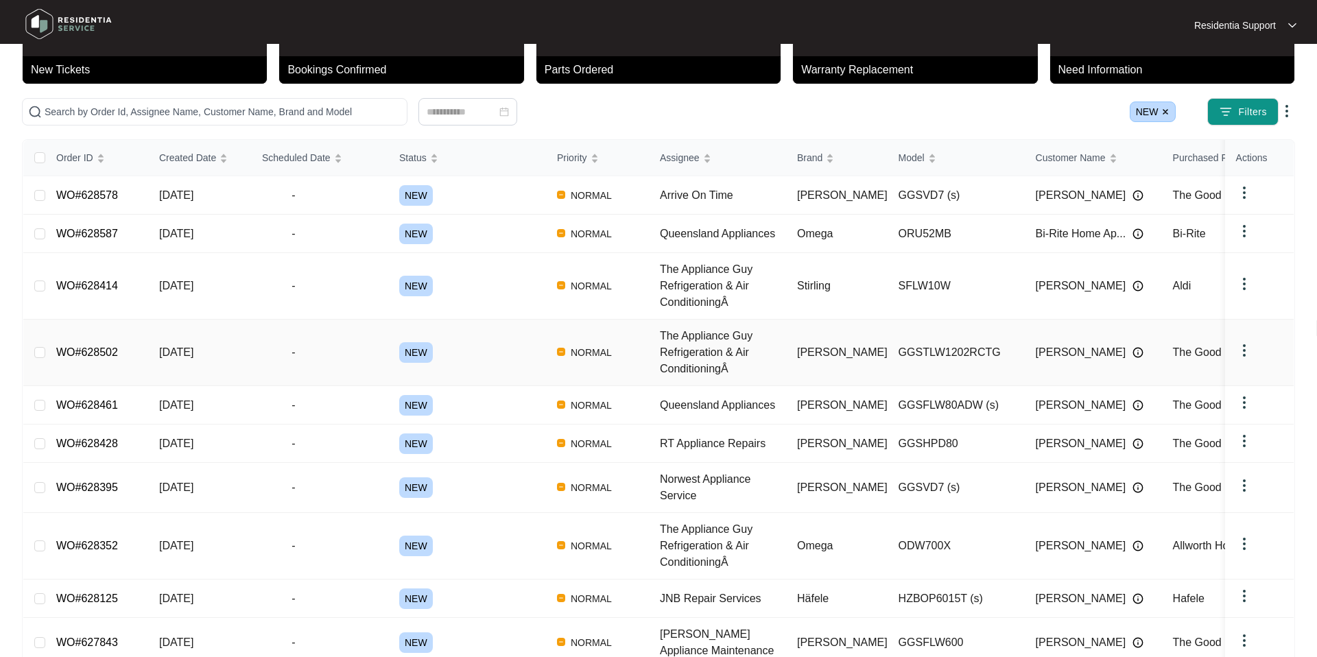
click at [143, 350] on td "WO#628502" at bounding box center [96, 353] width 103 height 67
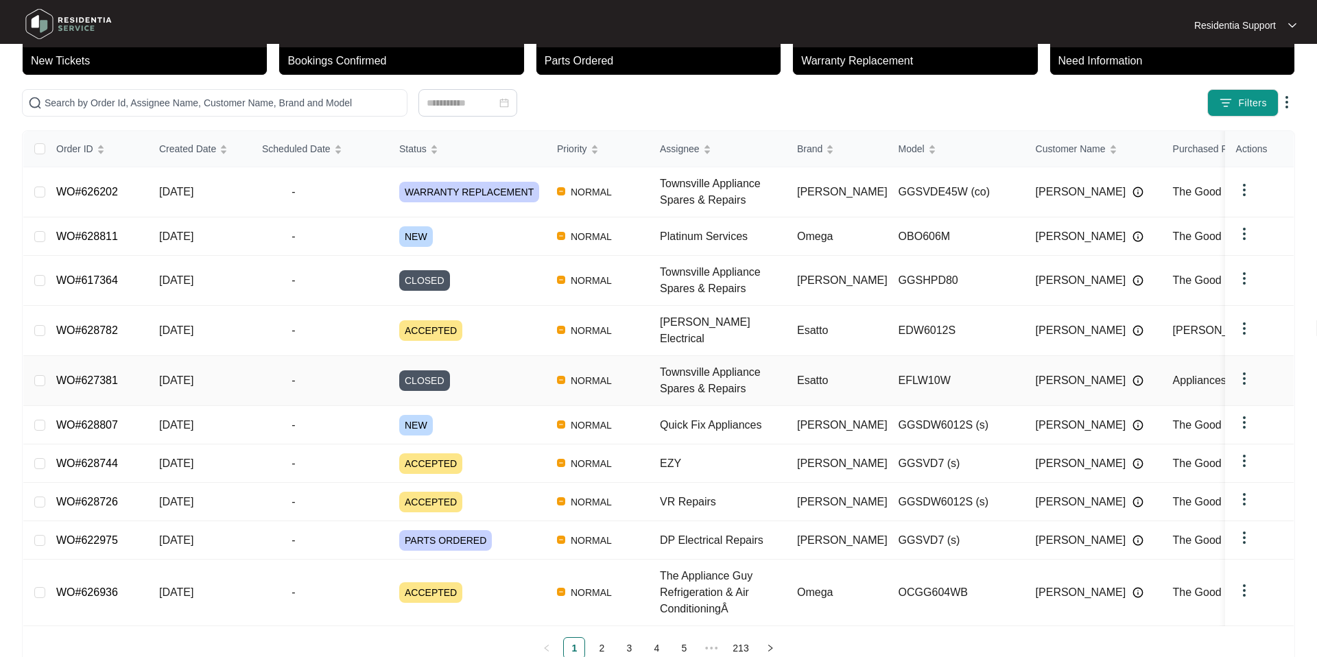
scroll to position [114, 0]
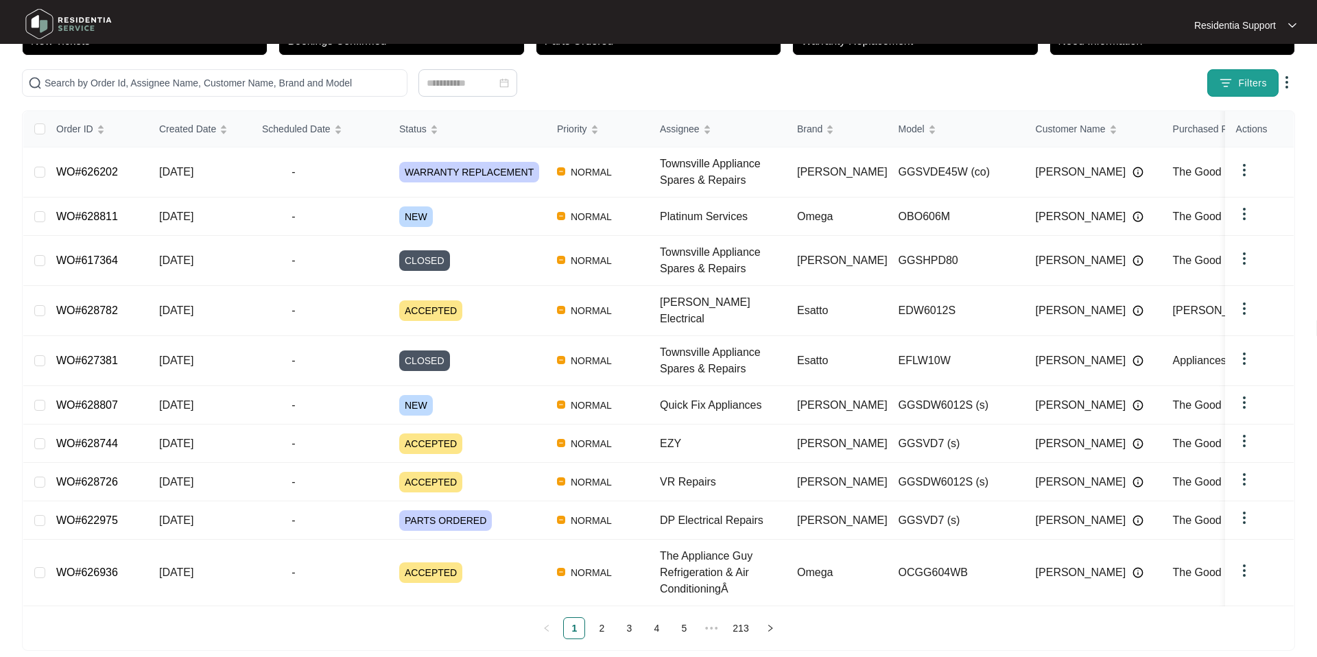
click at [1239, 84] on span "Filters" at bounding box center [1252, 83] width 29 height 14
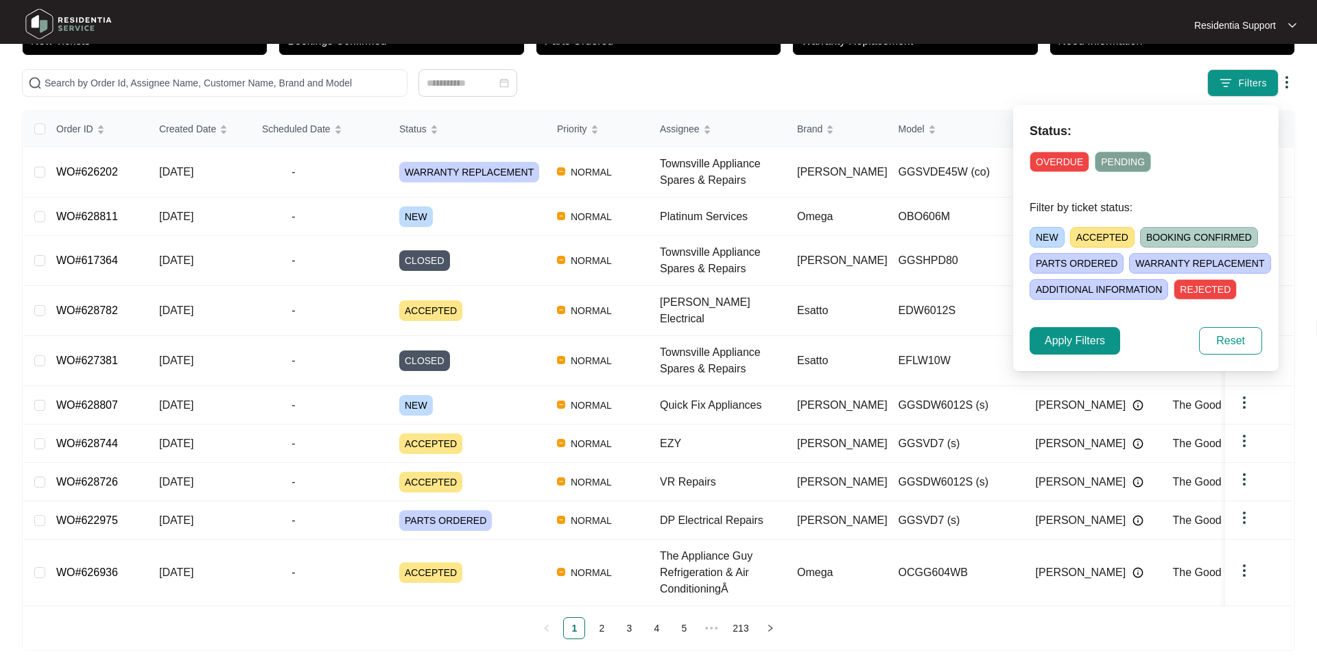
click at [1054, 231] on span "NEW" at bounding box center [1047, 237] width 35 height 21
click at [1095, 330] on button "Apply Filters" at bounding box center [1075, 340] width 91 height 27
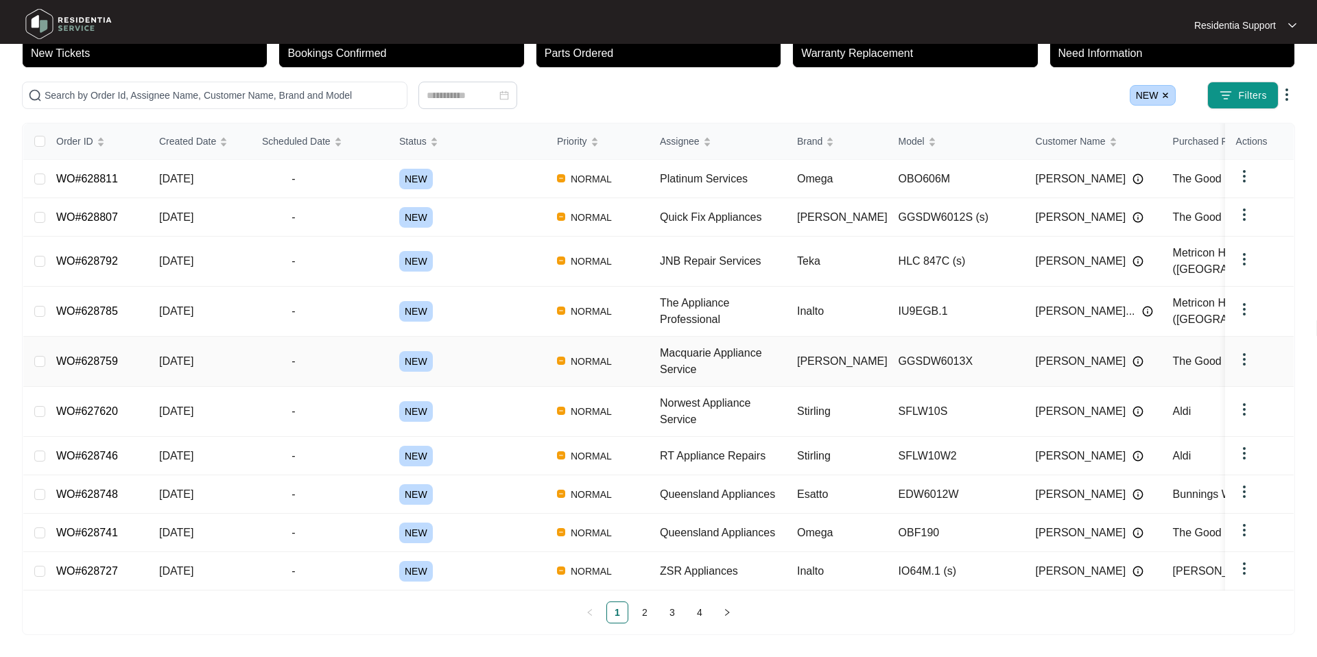
scroll to position [85, 0]
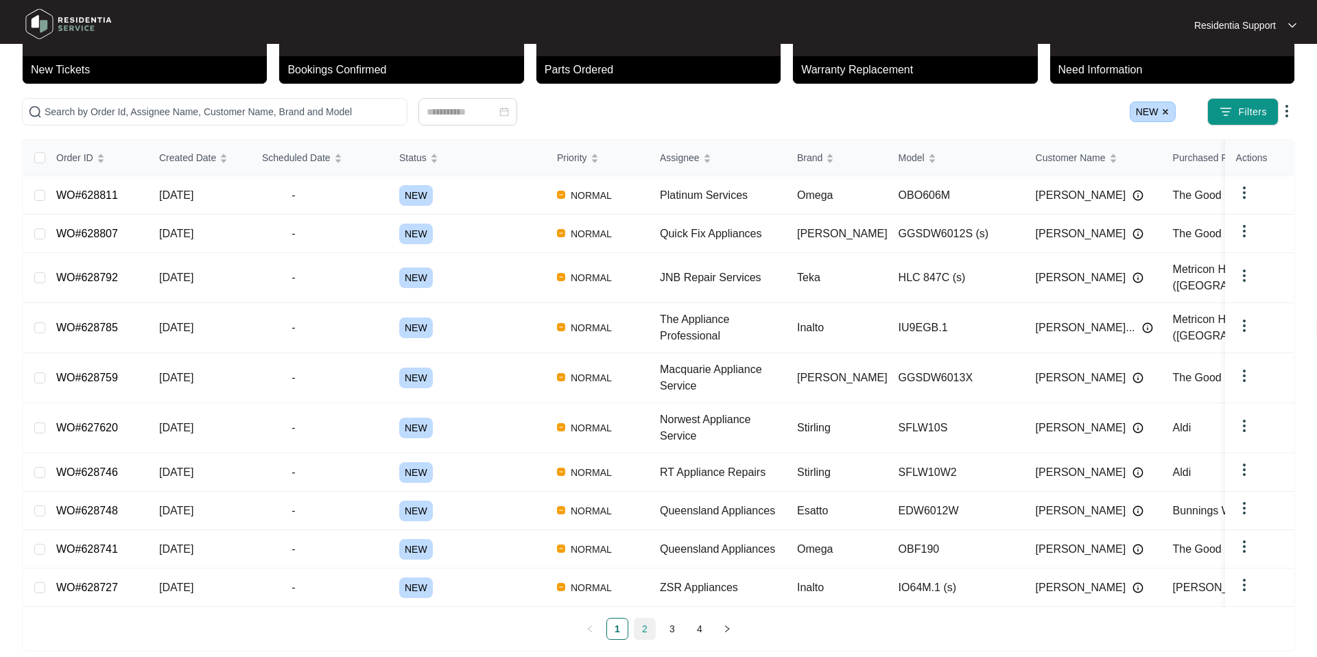
click at [646, 356] on link "2" at bounding box center [644, 629] width 21 height 21
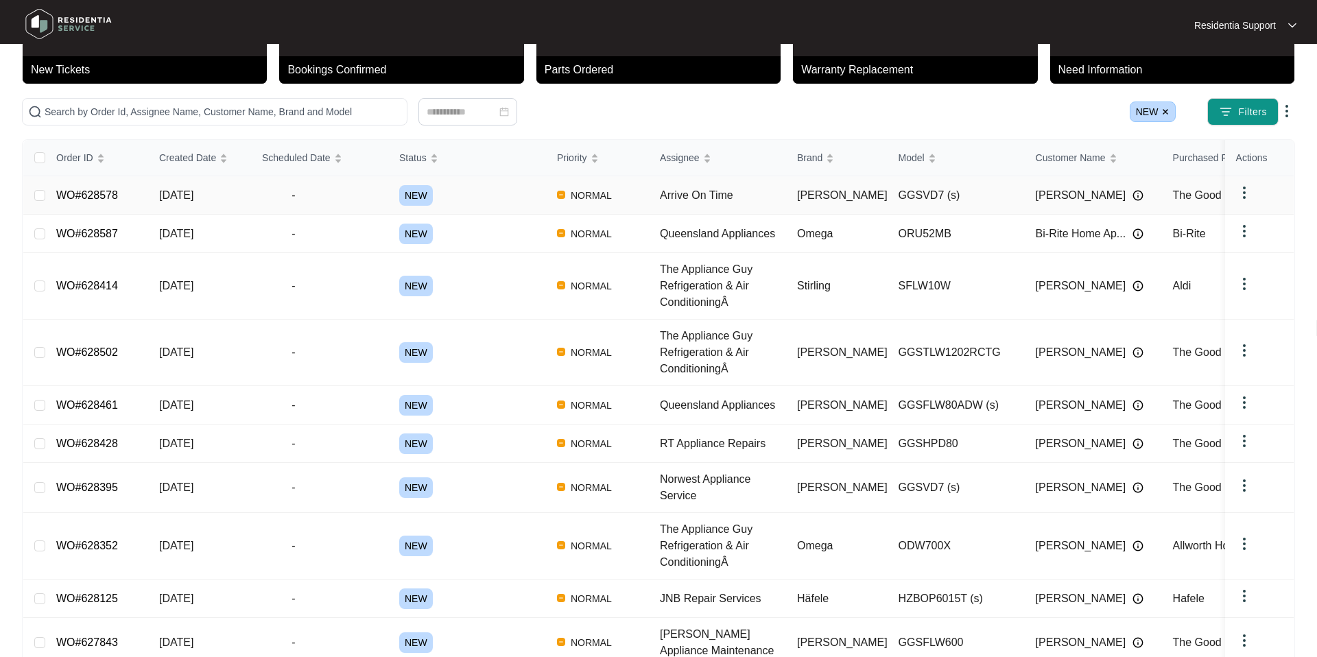
click at [146, 200] on td "WO#628578" at bounding box center [96, 195] width 103 height 38
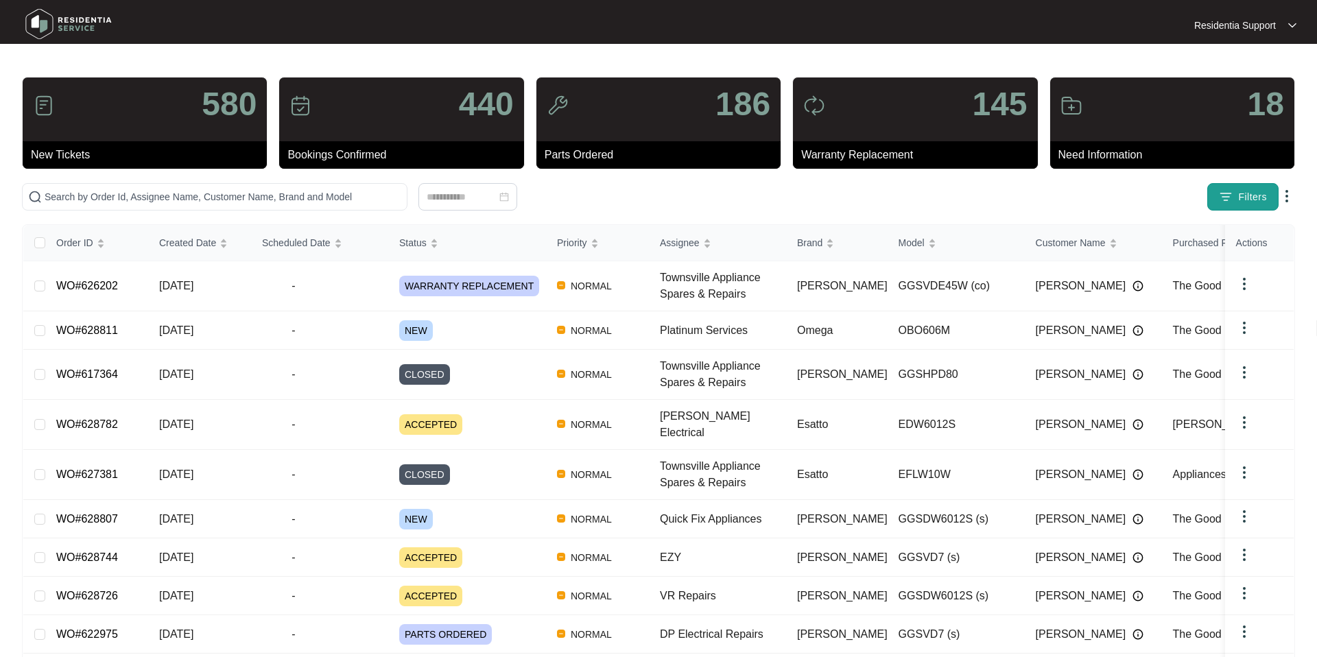
click at [1234, 195] on button "Filters" at bounding box center [1242, 196] width 71 height 27
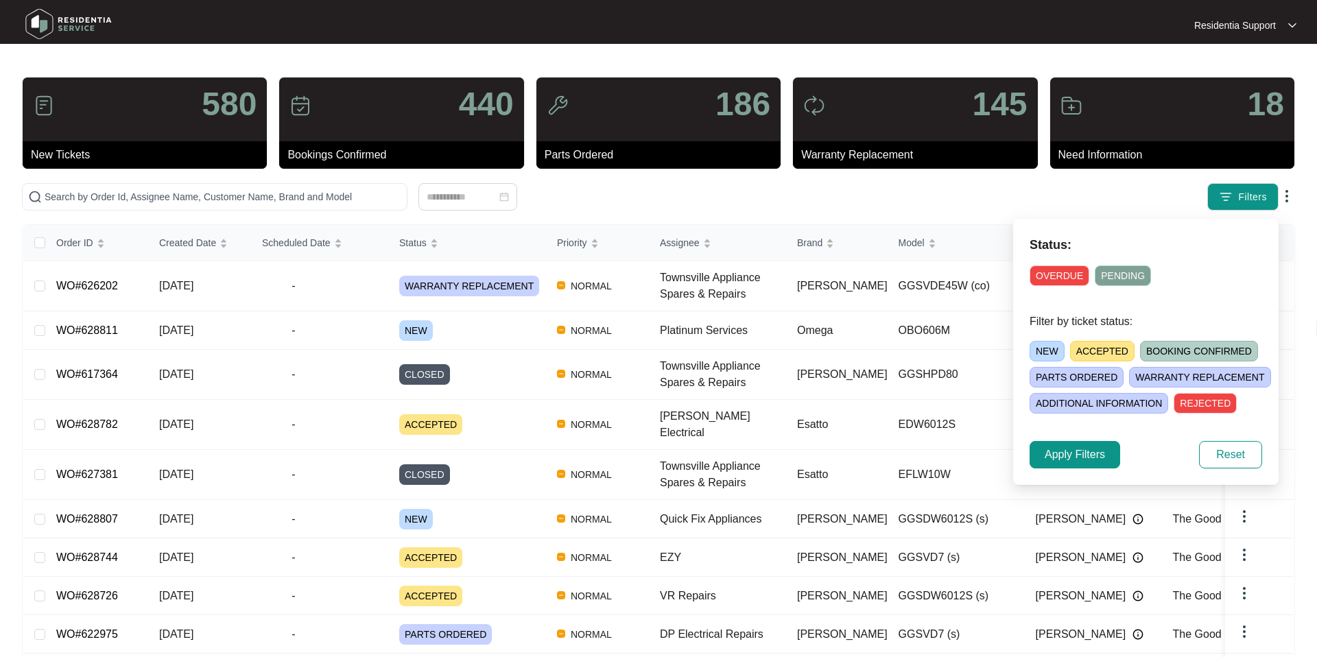
click at [1056, 345] on span "NEW" at bounding box center [1047, 351] width 35 height 21
click at [1078, 356] on div "Status: OVERDUE PENDING Filter by ticket status: NEW ACCEPTED BOOKING CONFIRMED…" at bounding box center [1145, 352] width 265 height 266
click at [1078, 356] on span "Apply Filters" at bounding box center [1075, 455] width 60 height 16
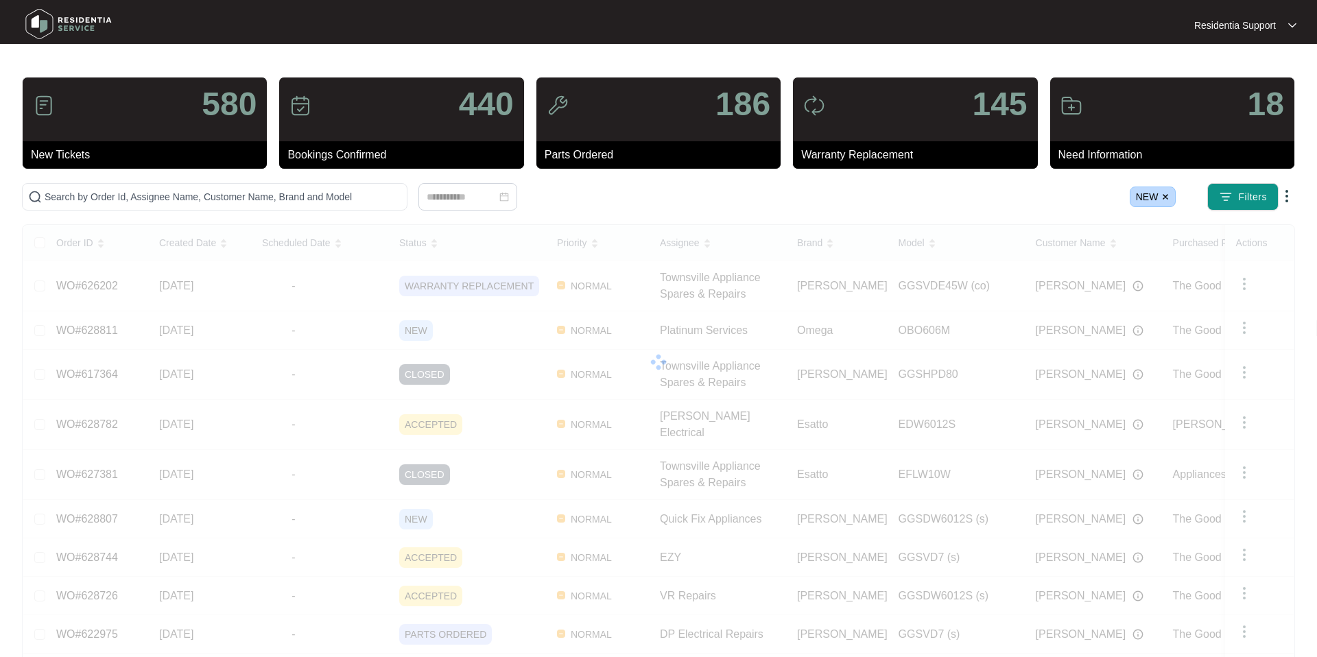
click at [845, 204] on div "NEW Filters" at bounding box center [1033, 196] width 524 height 27
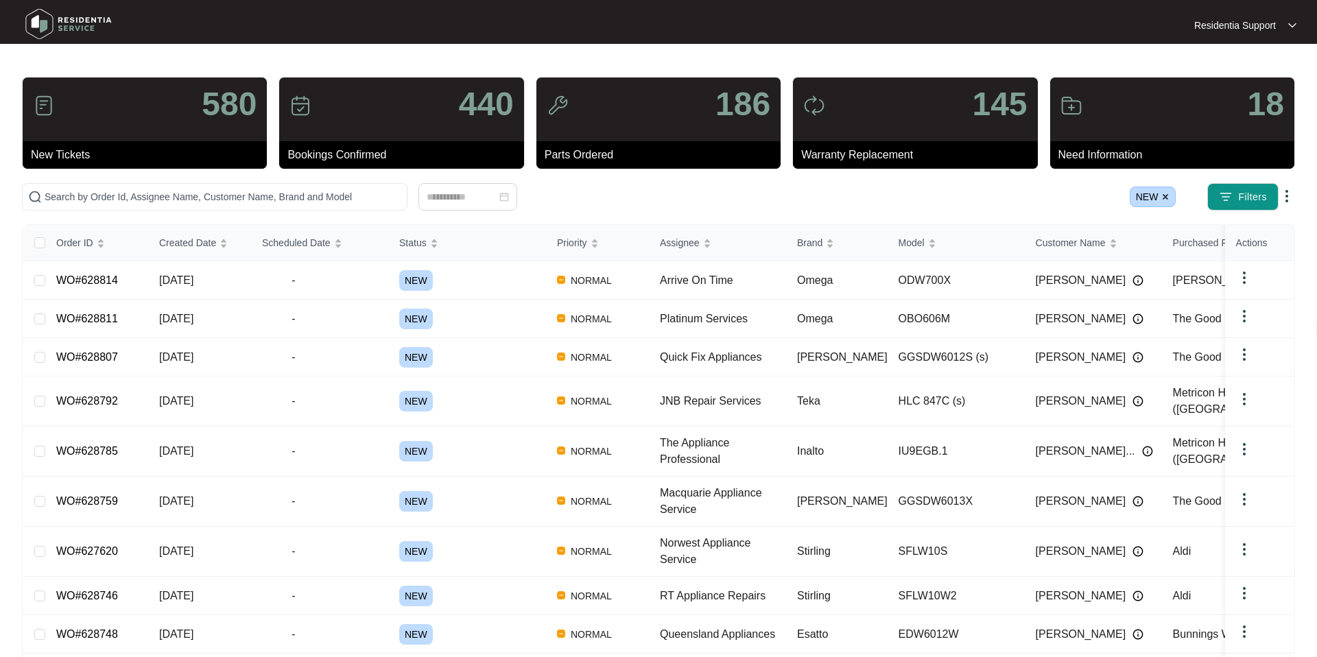
click at [326, 64] on main "580 New Tickets 440 Bookings Confirmed 186 Parts Ordered 145 Warranty Replaceme…" at bounding box center [658, 379] width 1317 height 759
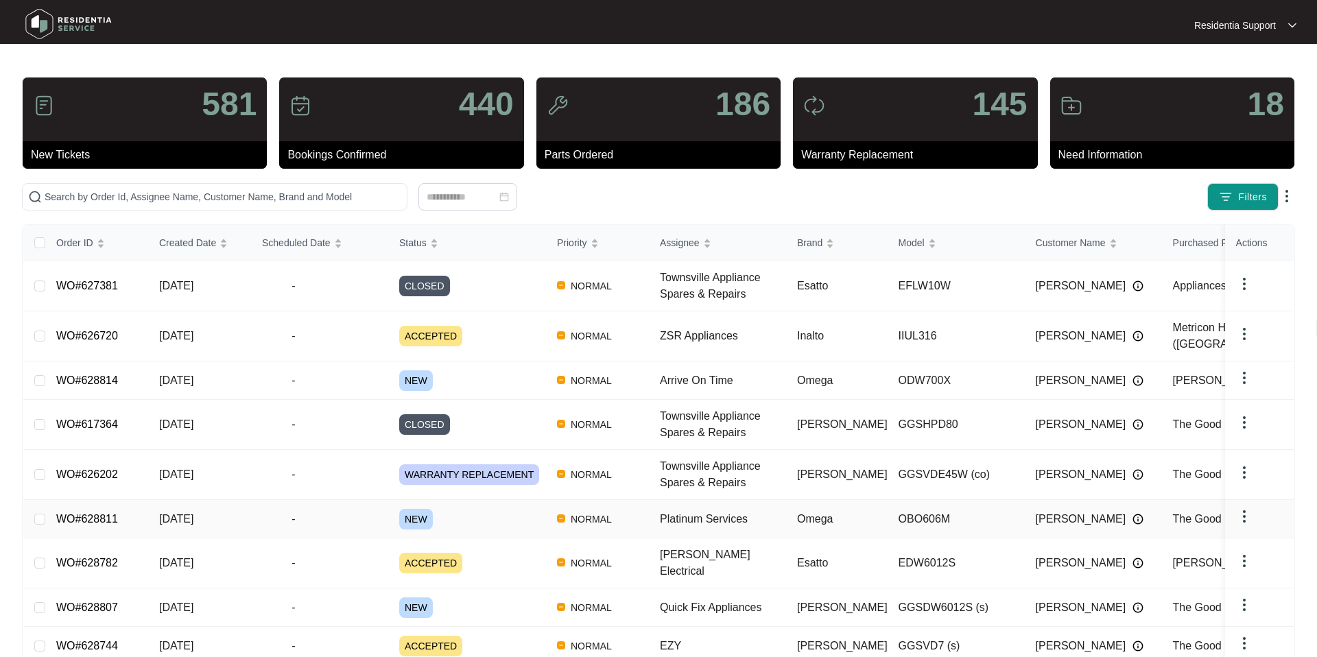
scroll to position [85, 0]
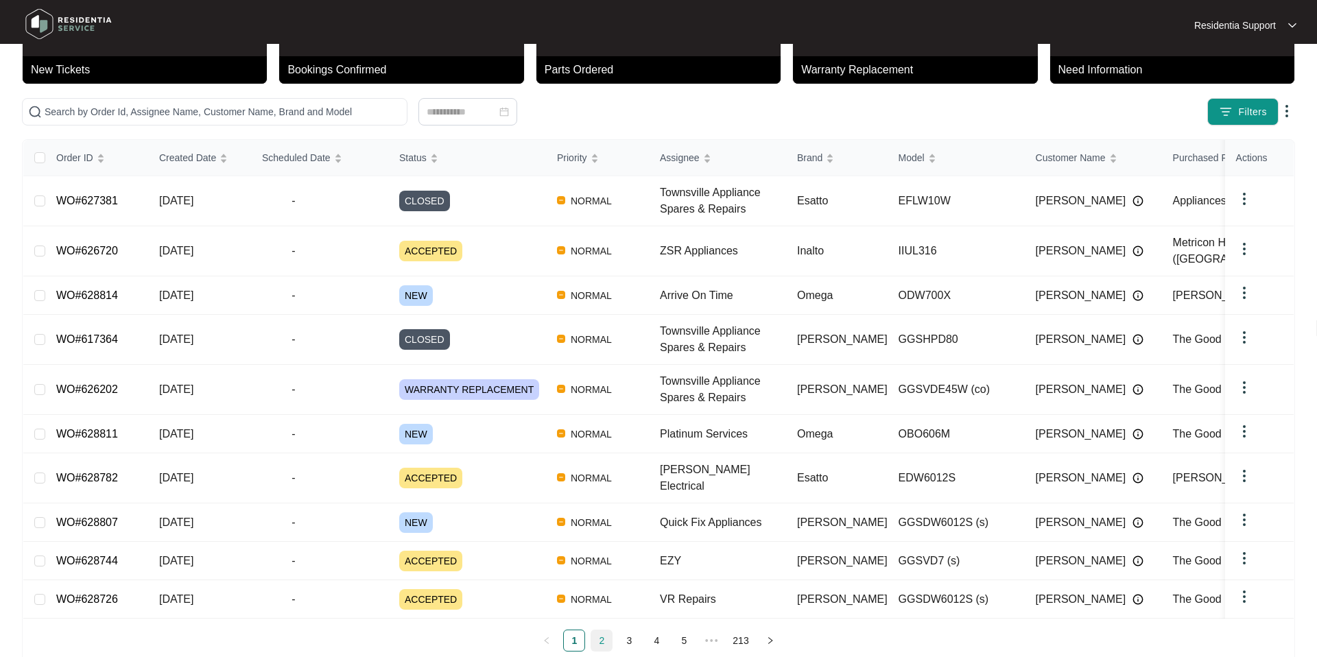
click at [600, 630] on link "2" at bounding box center [601, 640] width 21 height 21
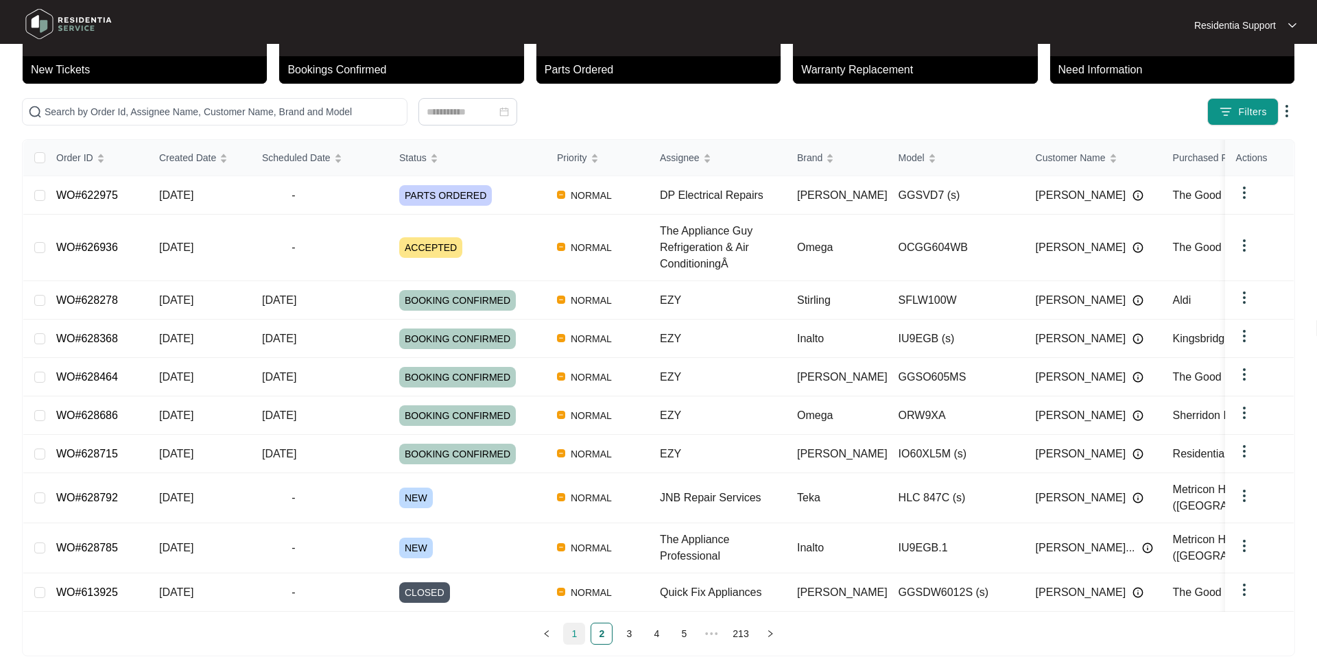
click at [575, 623] on link "1" at bounding box center [574, 633] width 21 height 21
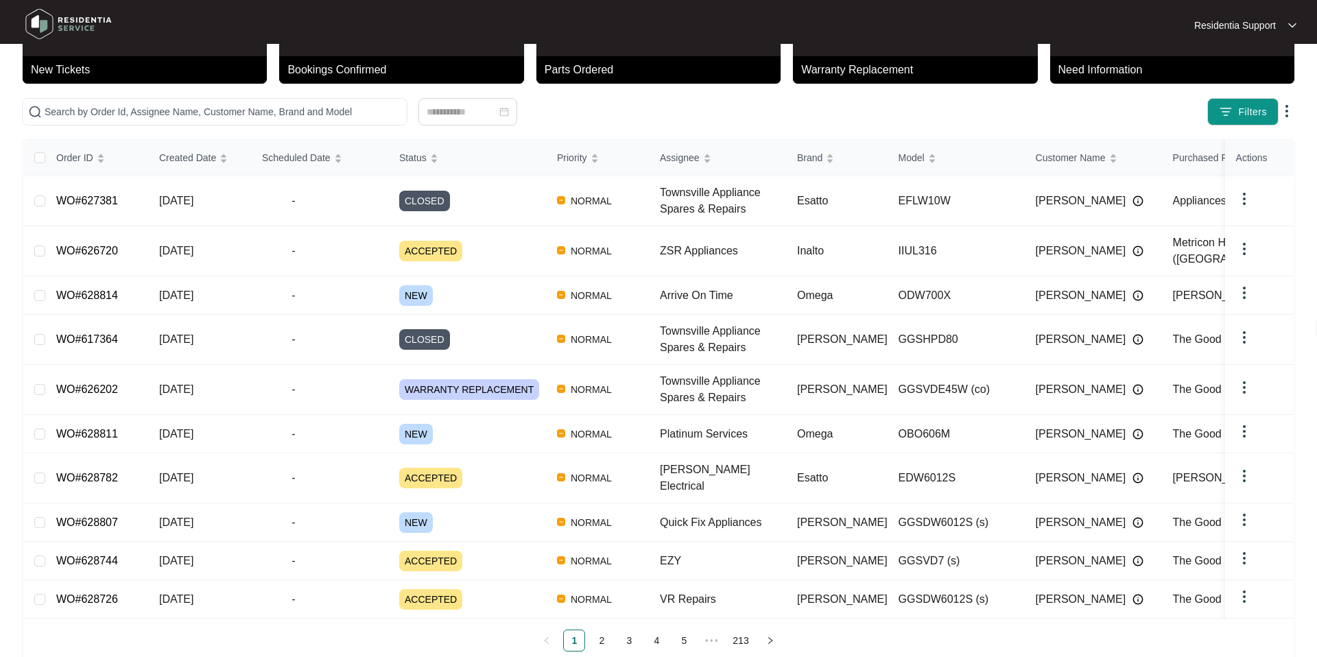
click at [0, 206] on main "581 New Tickets 440 Bookings Confirmed 186 Parts Ordered 145 Warranty Replaceme…" at bounding box center [658, 300] width 1317 height 770
click at [56, 152] on div "Order ID" at bounding box center [80, 157] width 49 height 19
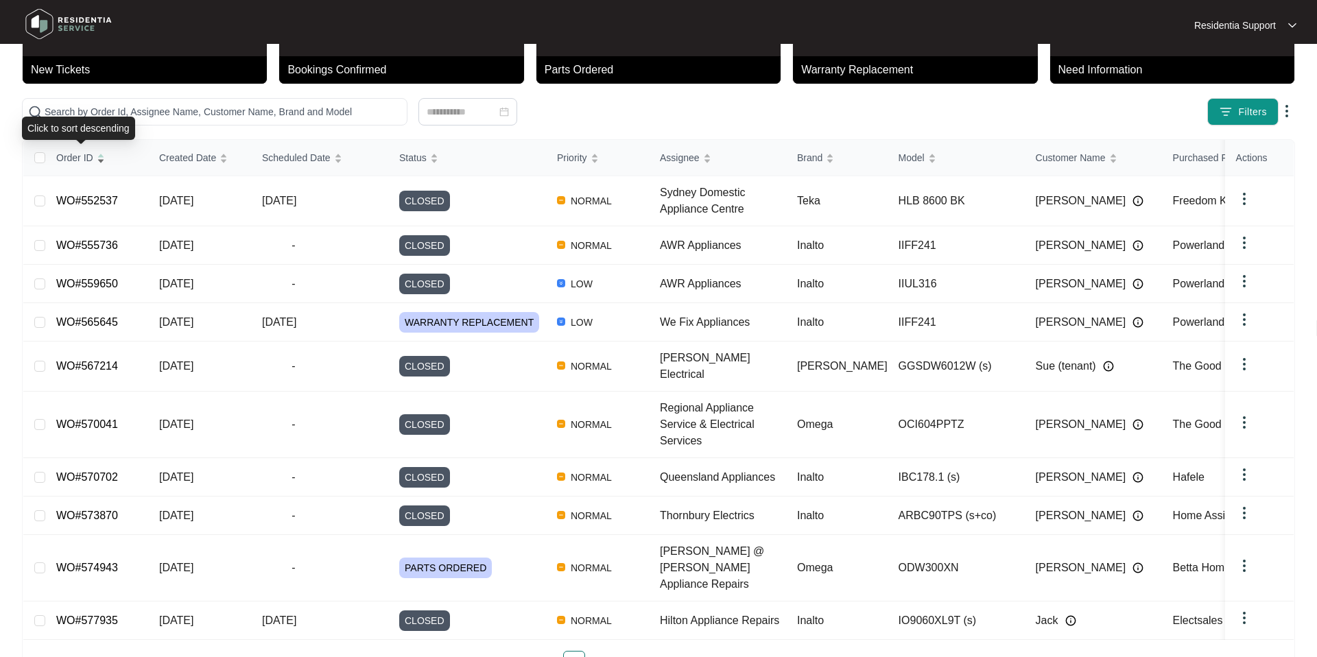
click at [95, 154] on div "Order ID" at bounding box center [80, 157] width 49 height 19
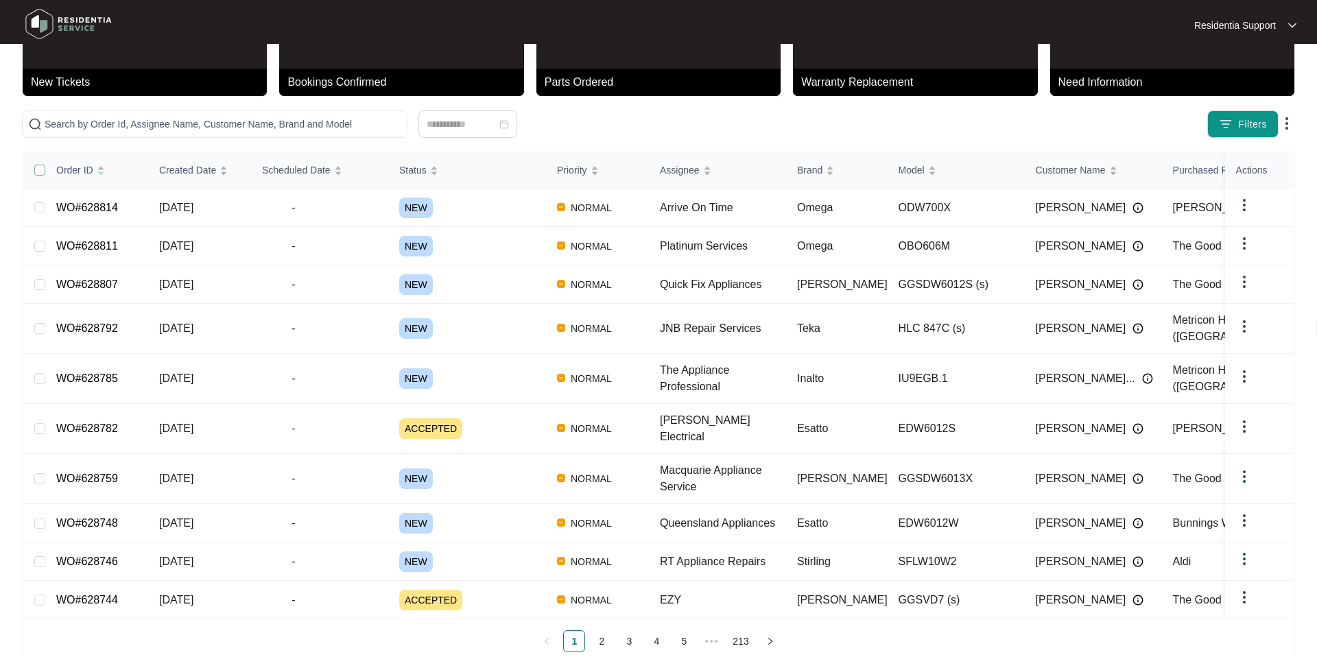
scroll to position [0, 0]
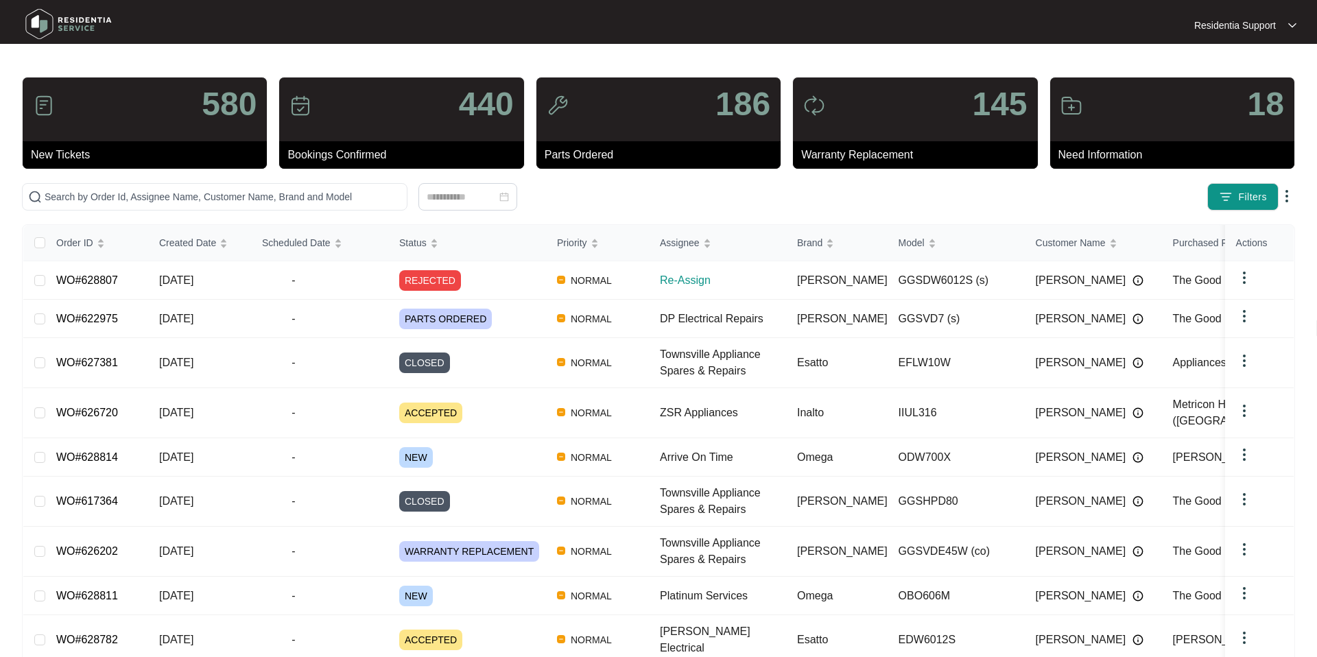
click at [10, 67] on main "580 New Tickets 440 Bookings Confirmed 186 Parts Ordered 145 Warranty Replaceme…" at bounding box center [658, 385] width 1317 height 770
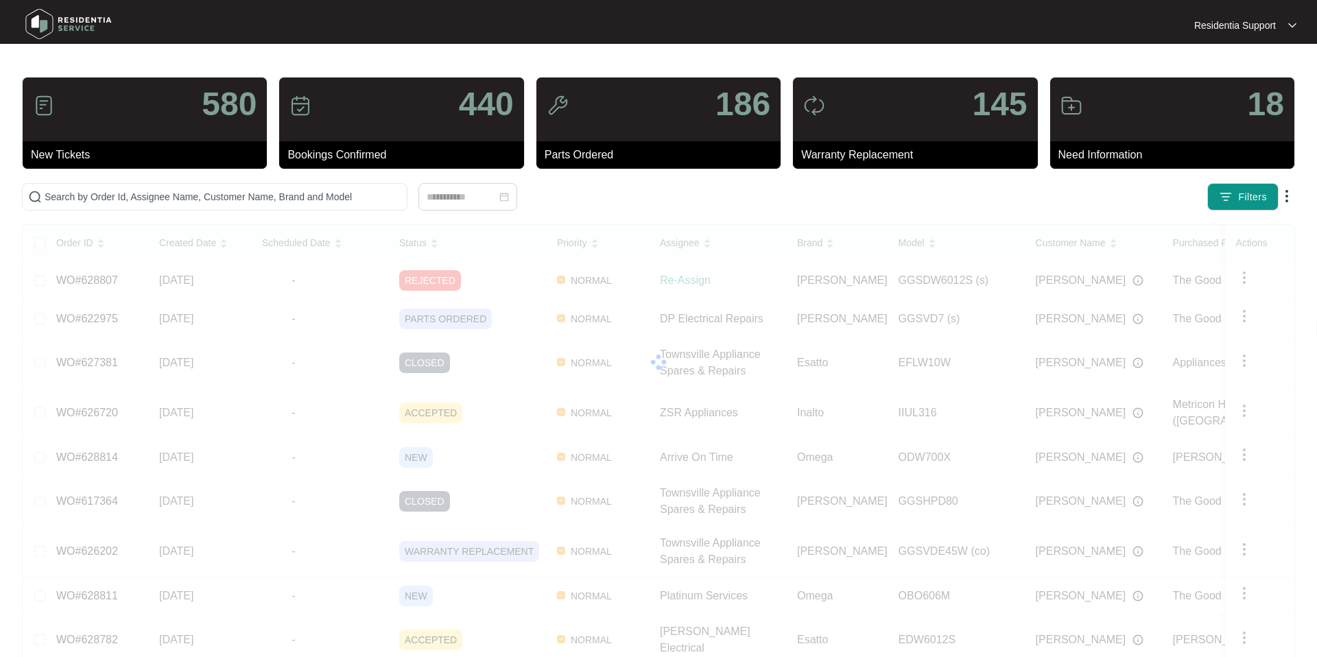
click at [10, 97] on main "580 New Tickets 440 Bookings Confirmed 186 Parts Ordered 145 Warranty Replaceme…" at bounding box center [658, 385] width 1317 height 770
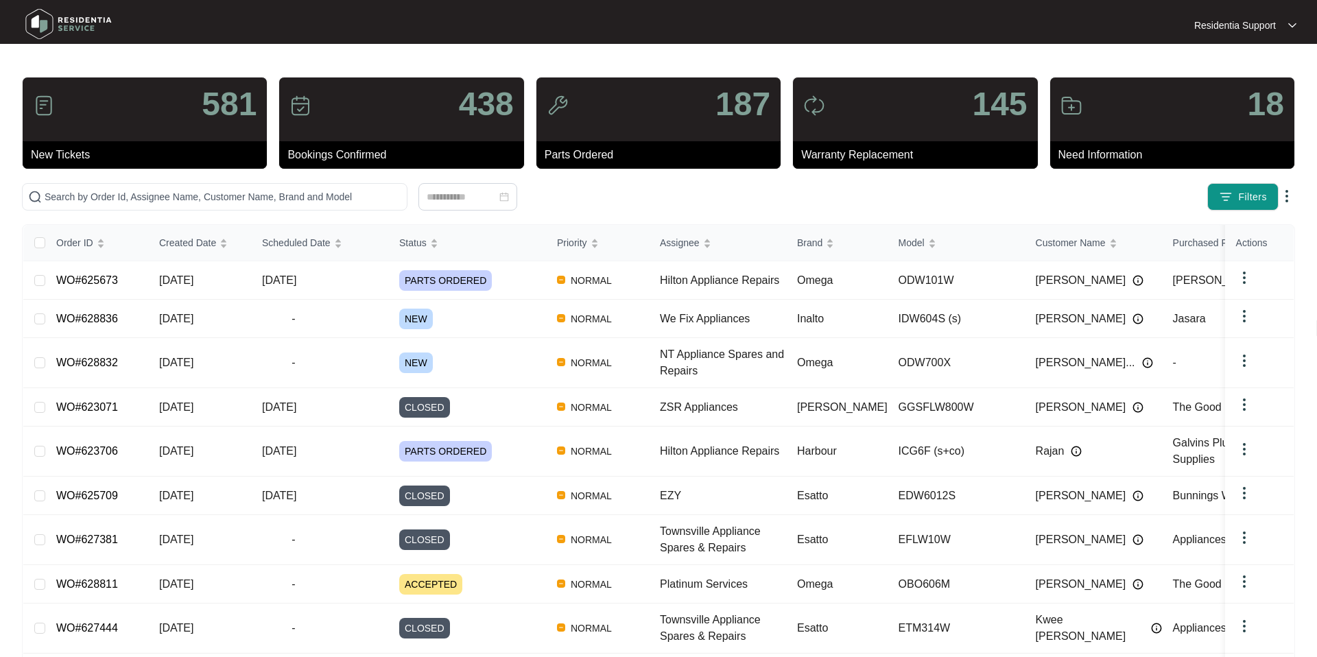
click at [154, 45] on div at bounding box center [176, 24] width 322 height 43
click at [188, 60] on main "581 New Tickets 438 Bookings Confirmed 187 Parts Ordered 145 Warranty Replaceme…" at bounding box center [658, 385] width 1317 height 770
click at [1241, 195] on span "Filters" at bounding box center [1252, 197] width 29 height 14
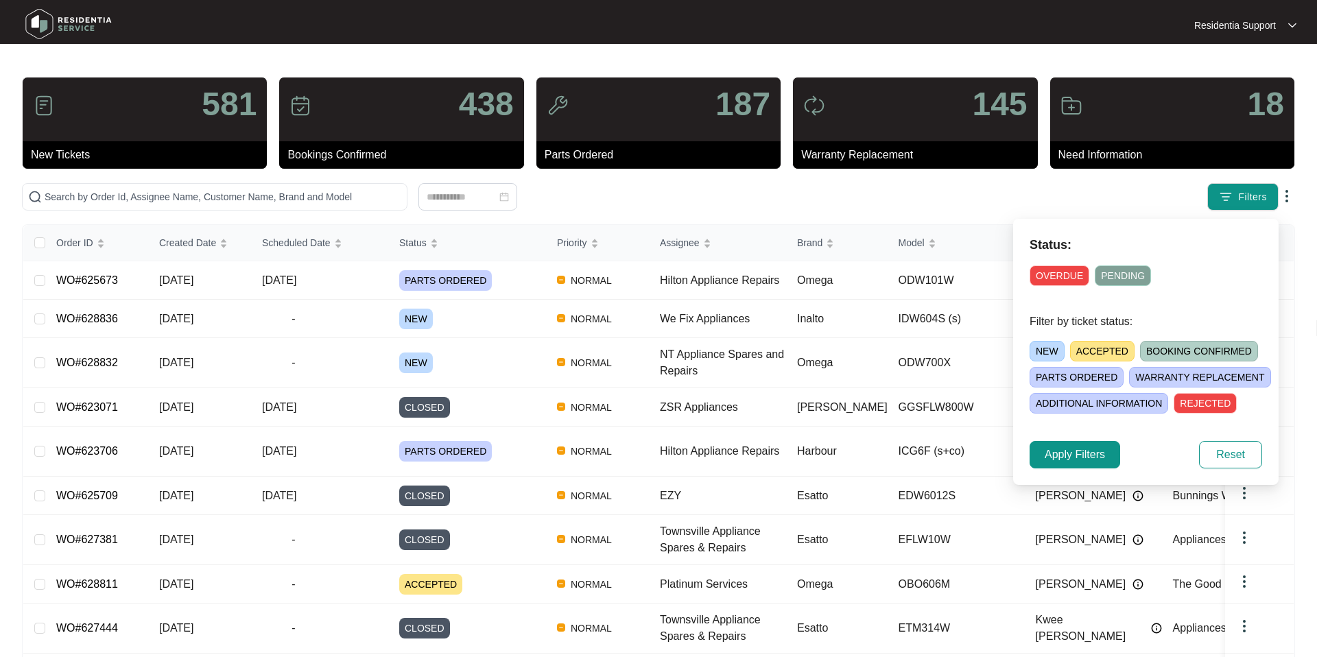
click at [1182, 355] on span "BOOKING CONFIRMED" at bounding box center [1199, 351] width 118 height 21
click at [1105, 455] on span "Apply Filters" at bounding box center [1075, 455] width 60 height 16
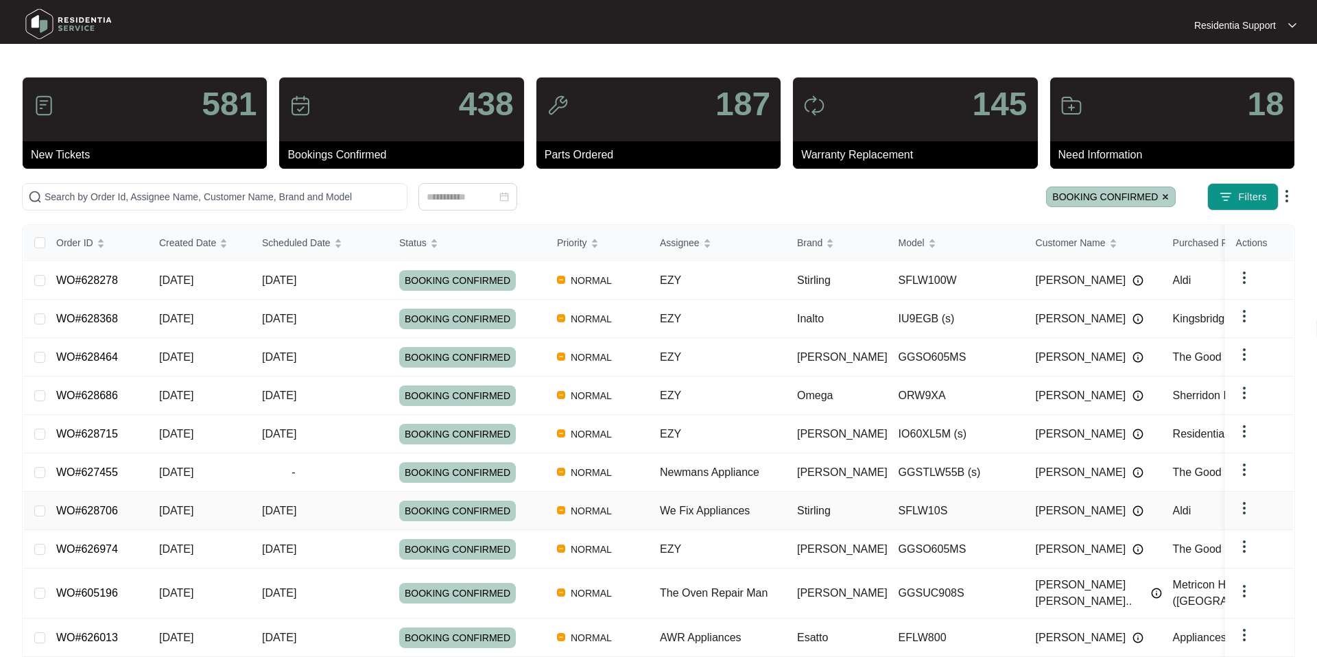
scroll to position [48, 0]
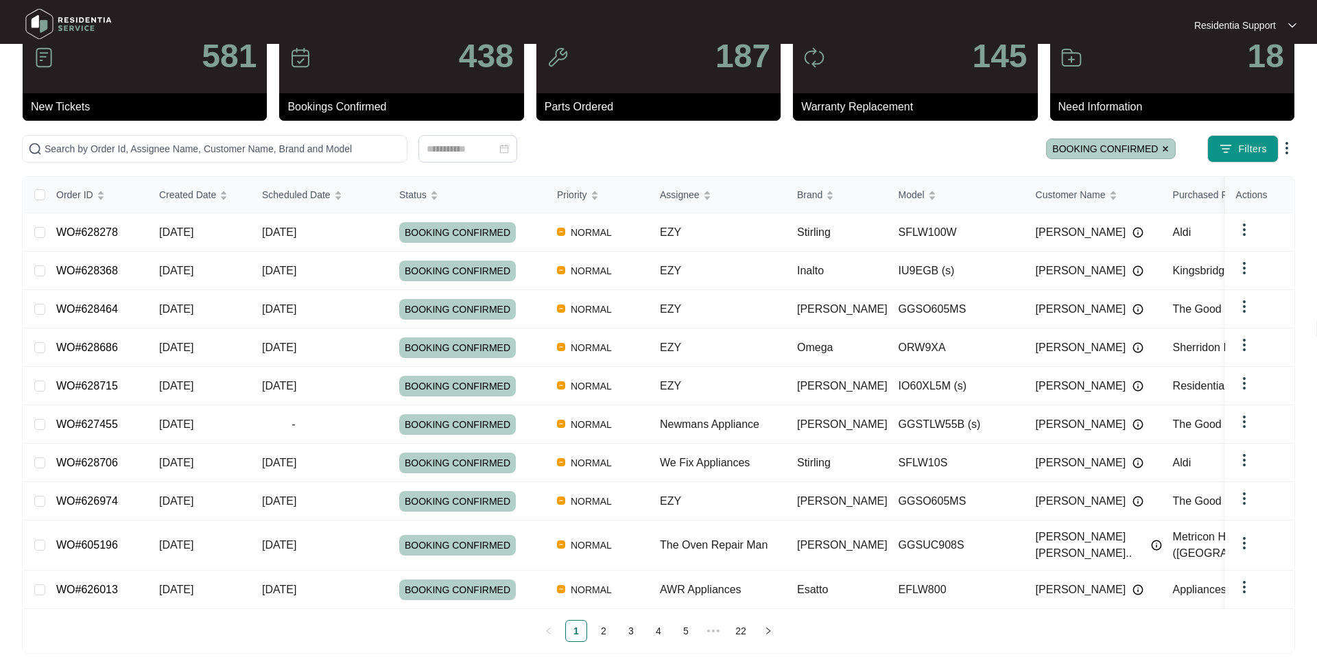
click at [637, 145] on div at bounding box center [468, 148] width 892 height 27
